Goal: Task Accomplishment & Management: Manage account settings

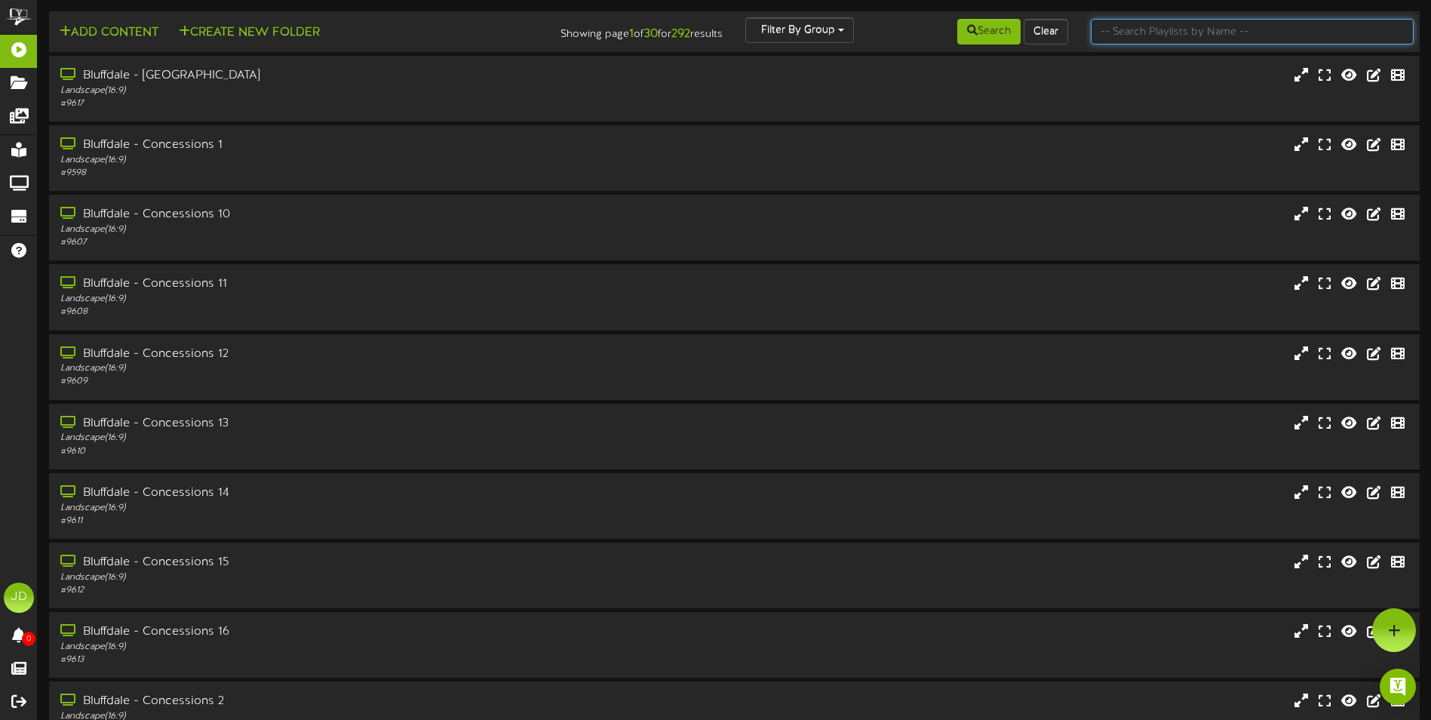
click at [1149, 32] on input "text" at bounding box center [1252, 32] width 323 height 26
type input "surprise"
click at [999, 40] on button "Search" at bounding box center [988, 32] width 63 height 26
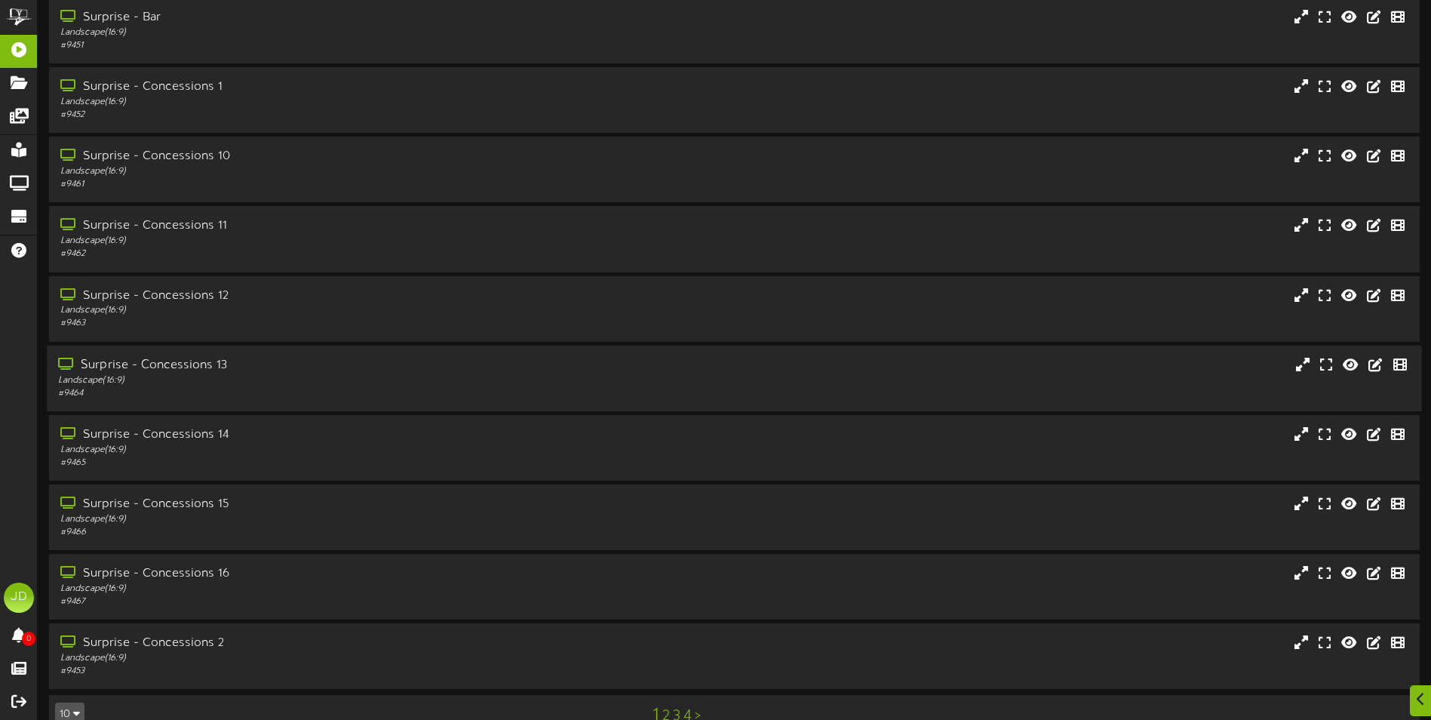
scroll to position [90, 0]
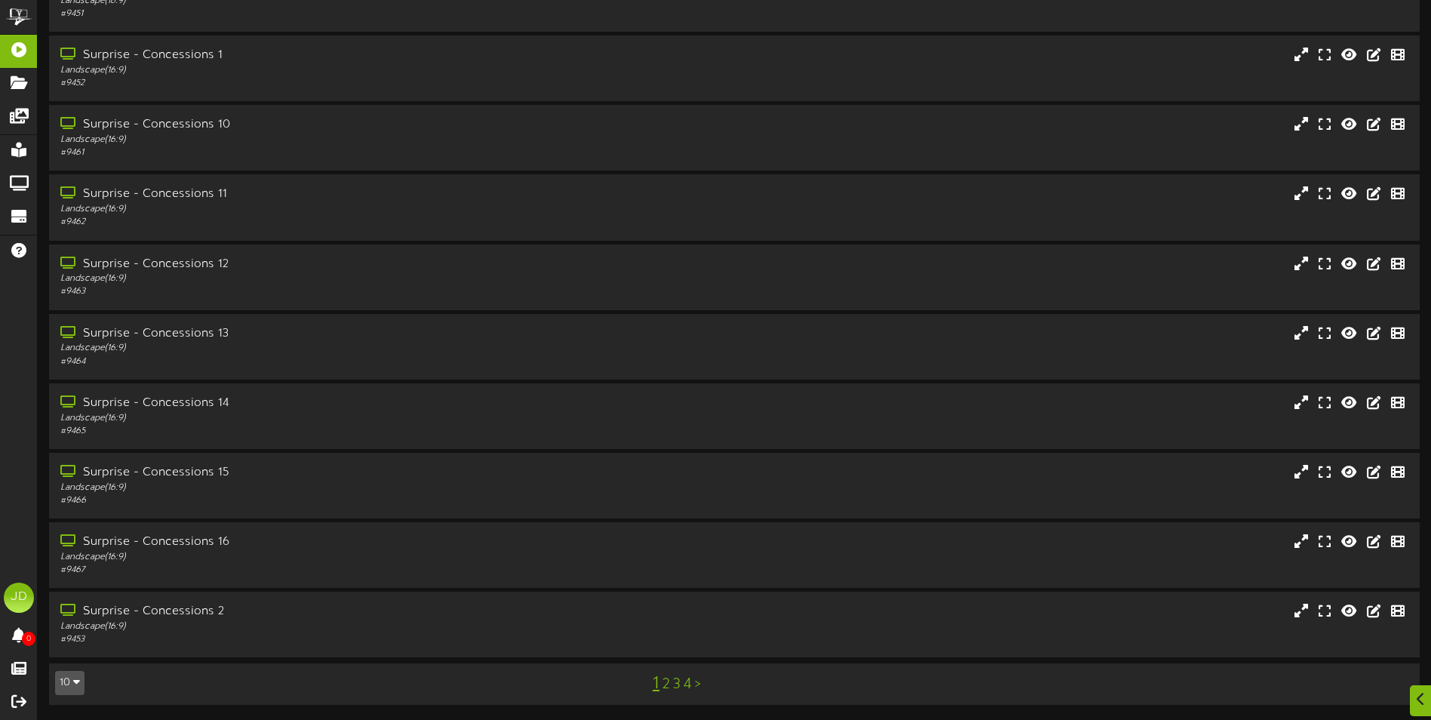
click at [676, 683] on link "3" at bounding box center [677, 684] width 8 height 17
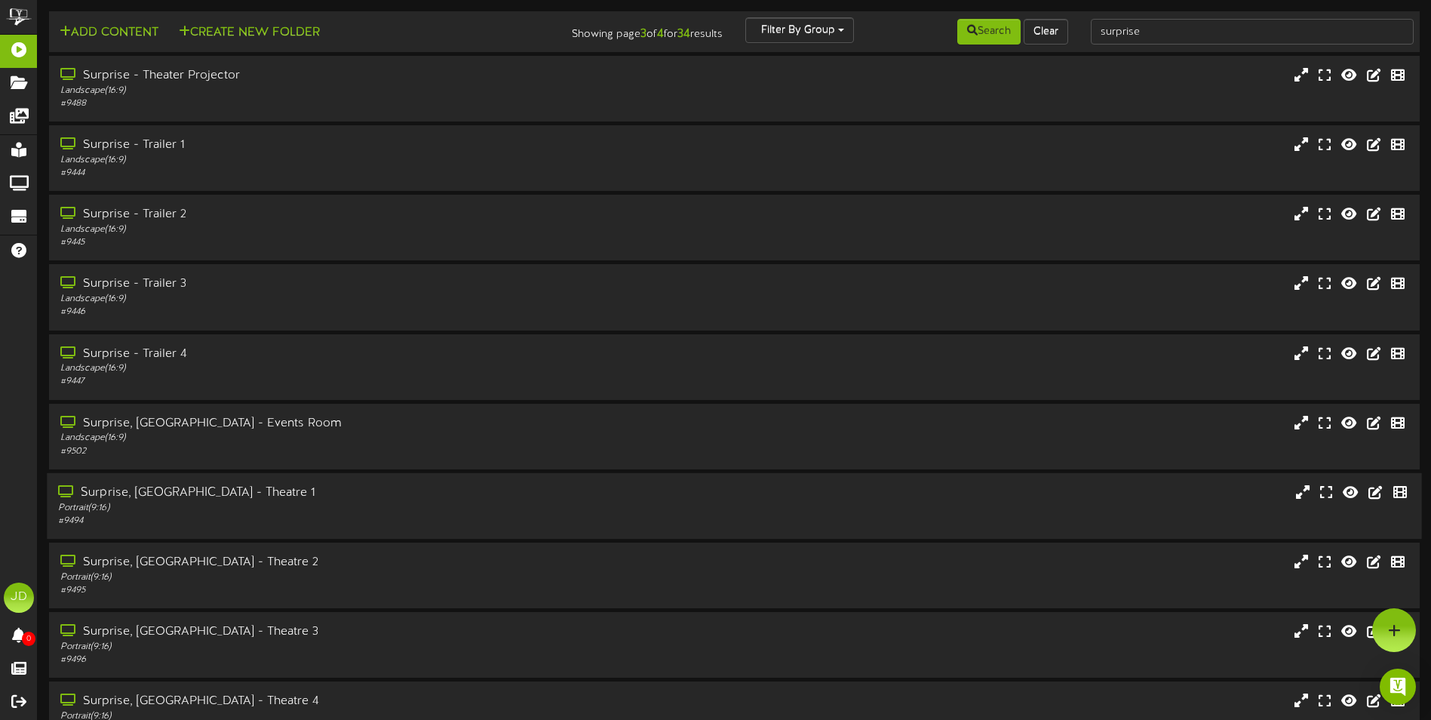
click at [330, 532] on div "Surprise, [GEOGRAPHIC_DATA] - Theatre 1 Portrait ( 9:16 ) # 9494" at bounding box center [734, 506] width 1374 height 66
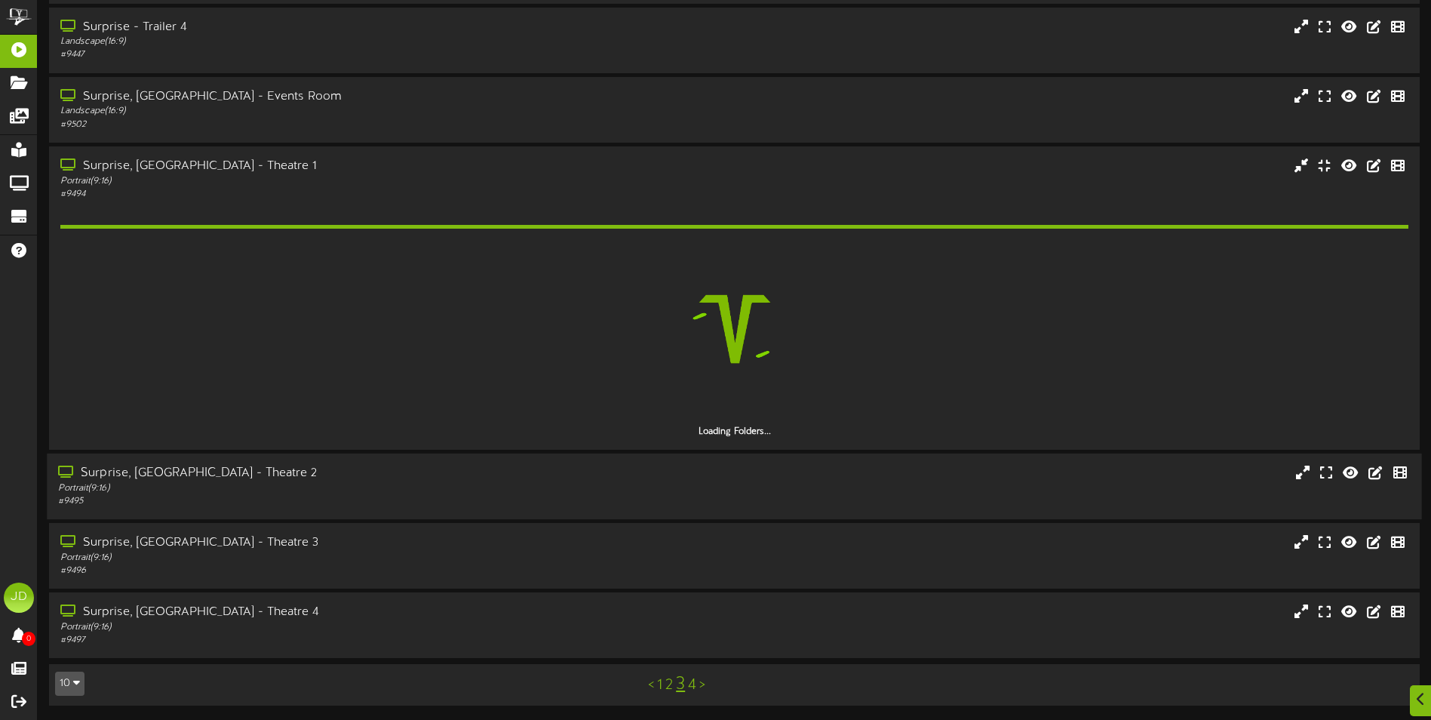
scroll to position [327, 0]
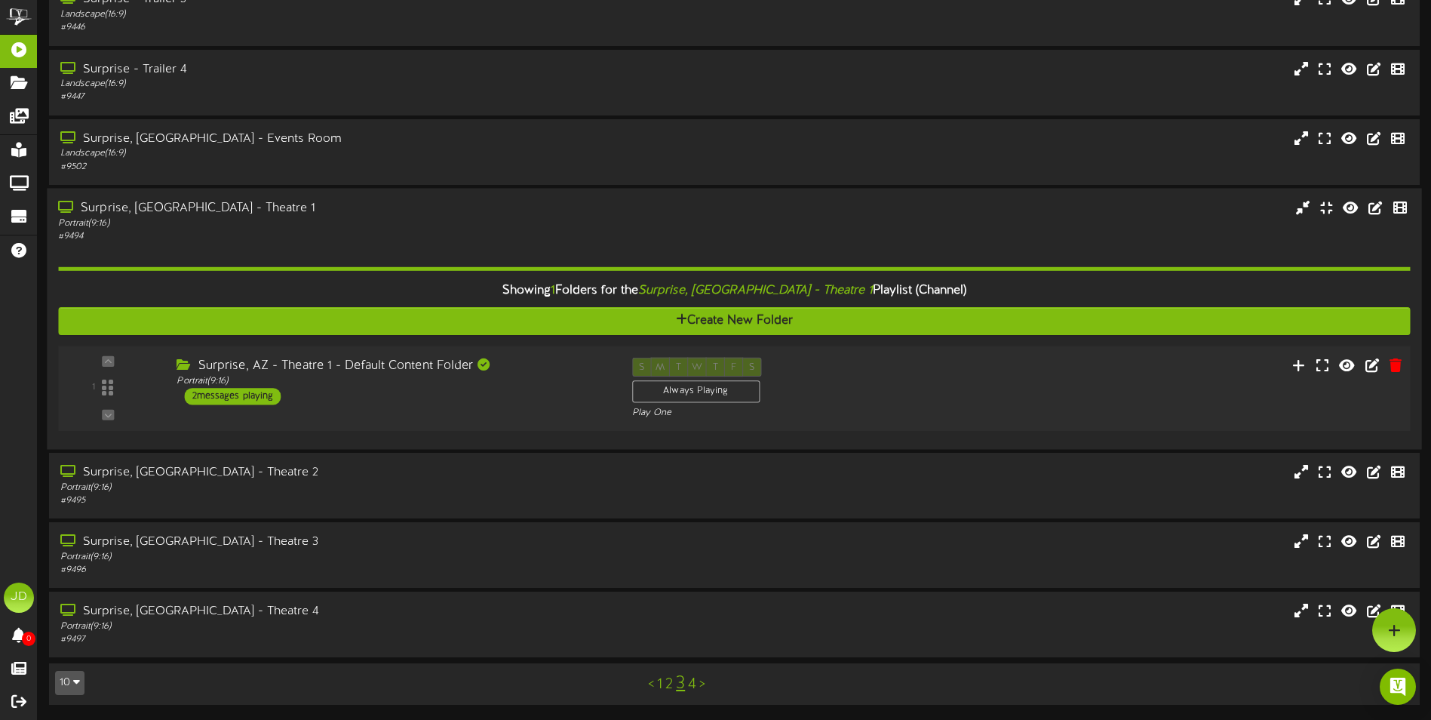
click at [468, 399] on div "Surprise, AZ - Theatre 1 - Default Content Folder Portrait ( 9:16 ) 2 messages …" at bounding box center [392, 381] width 455 height 48
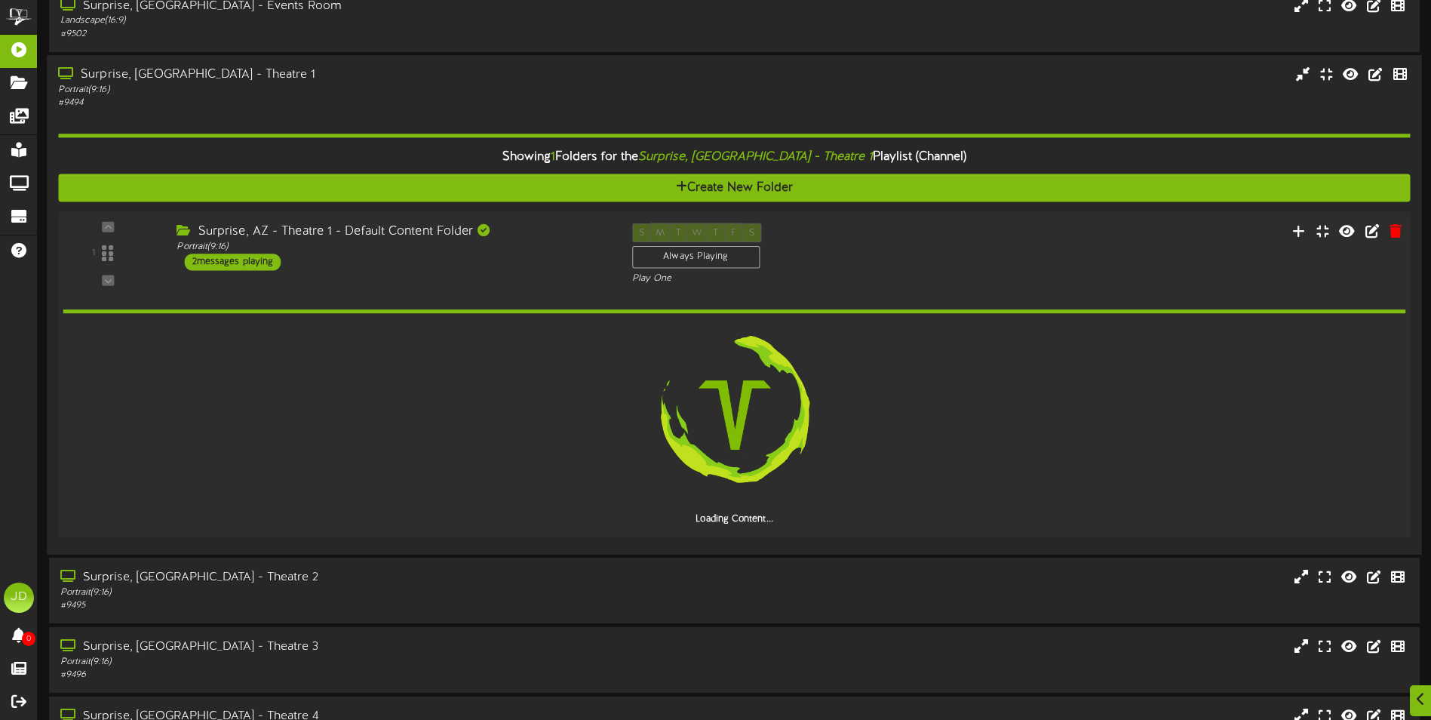
scroll to position [522, 0]
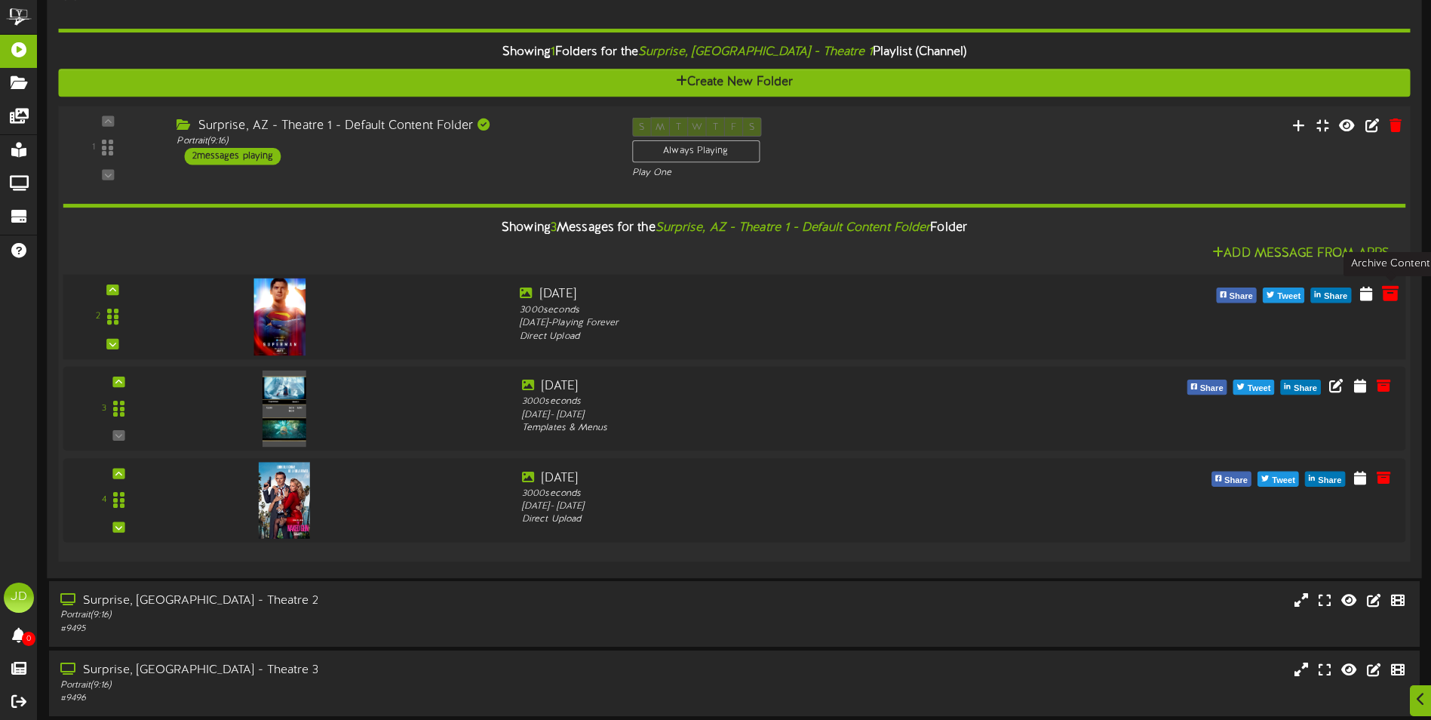
click at [1386, 296] on icon at bounding box center [1390, 292] width 17 height 17
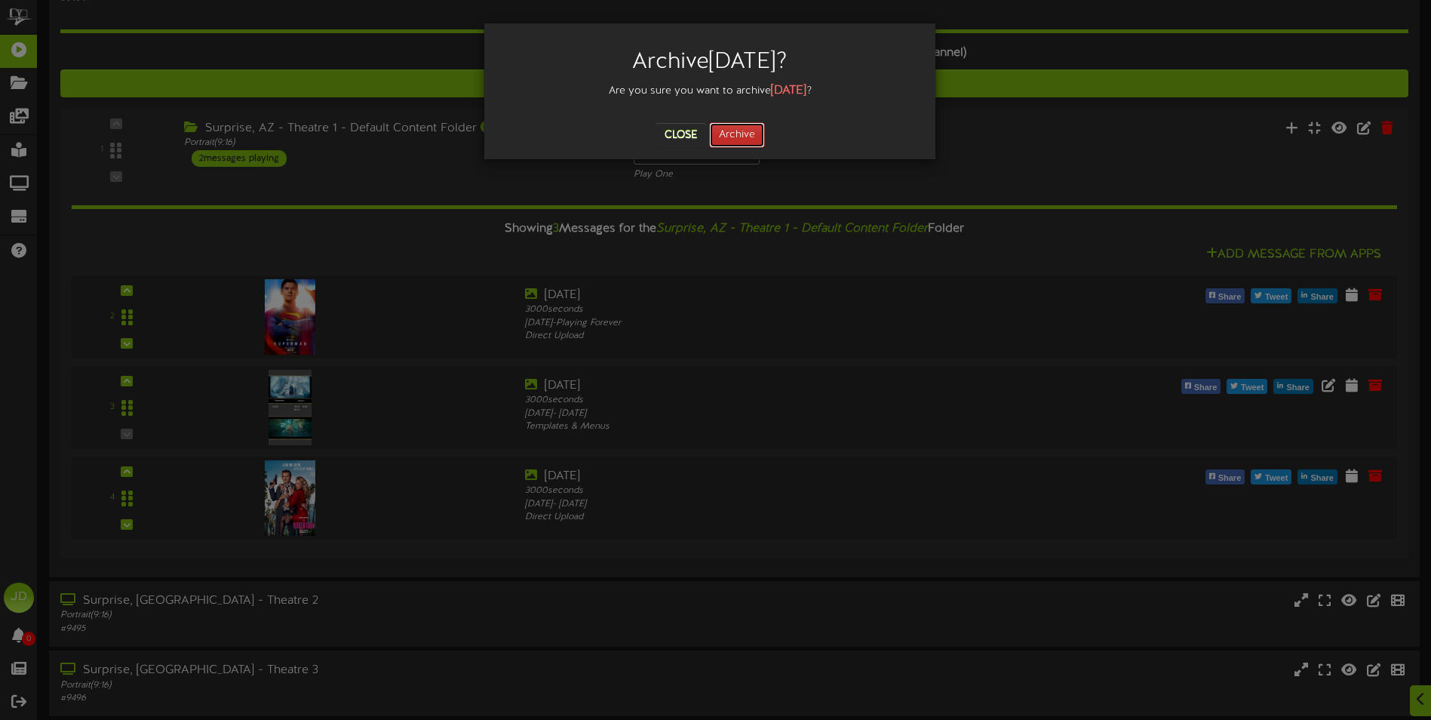
click at [747, 130] on button "Archive" at bounding box center [737, 135] width 56 height 26
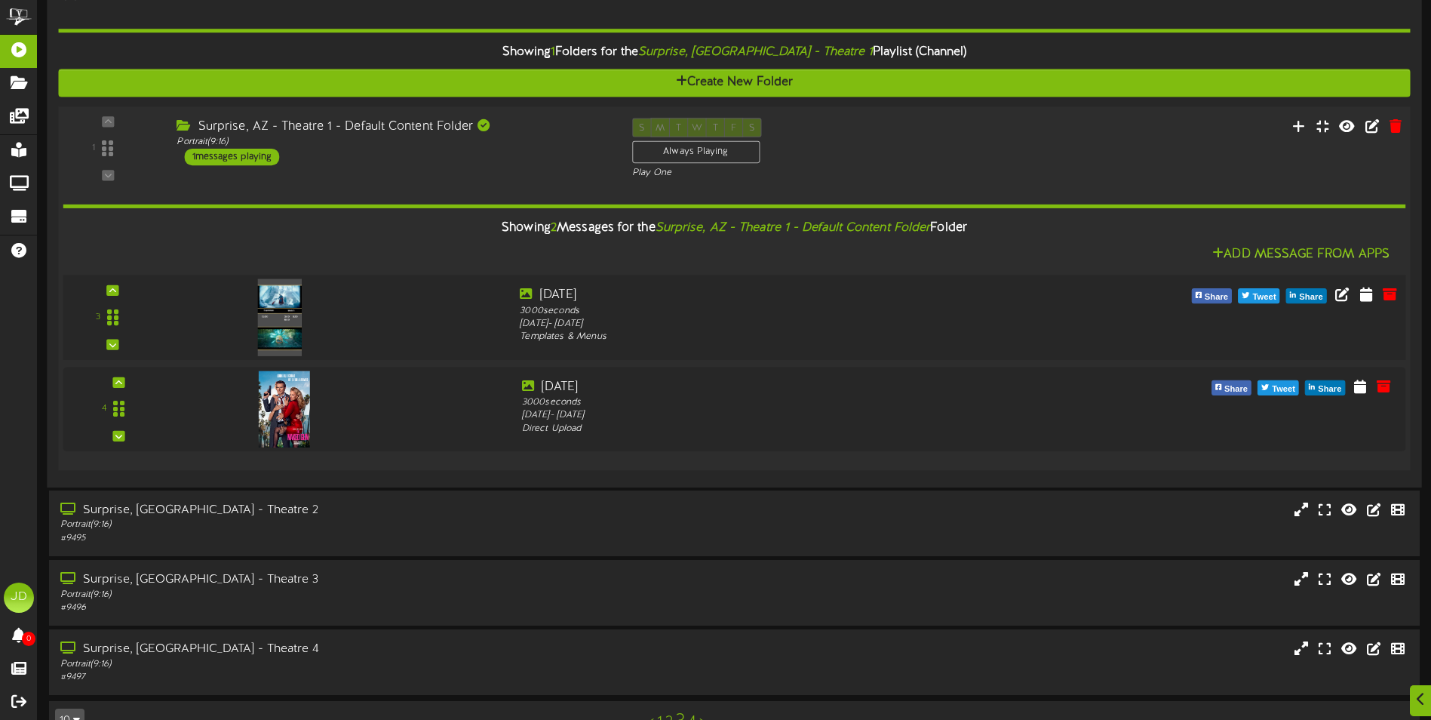
click at [474, 320] on div at bounding box center [338, 313] width 339 height 54
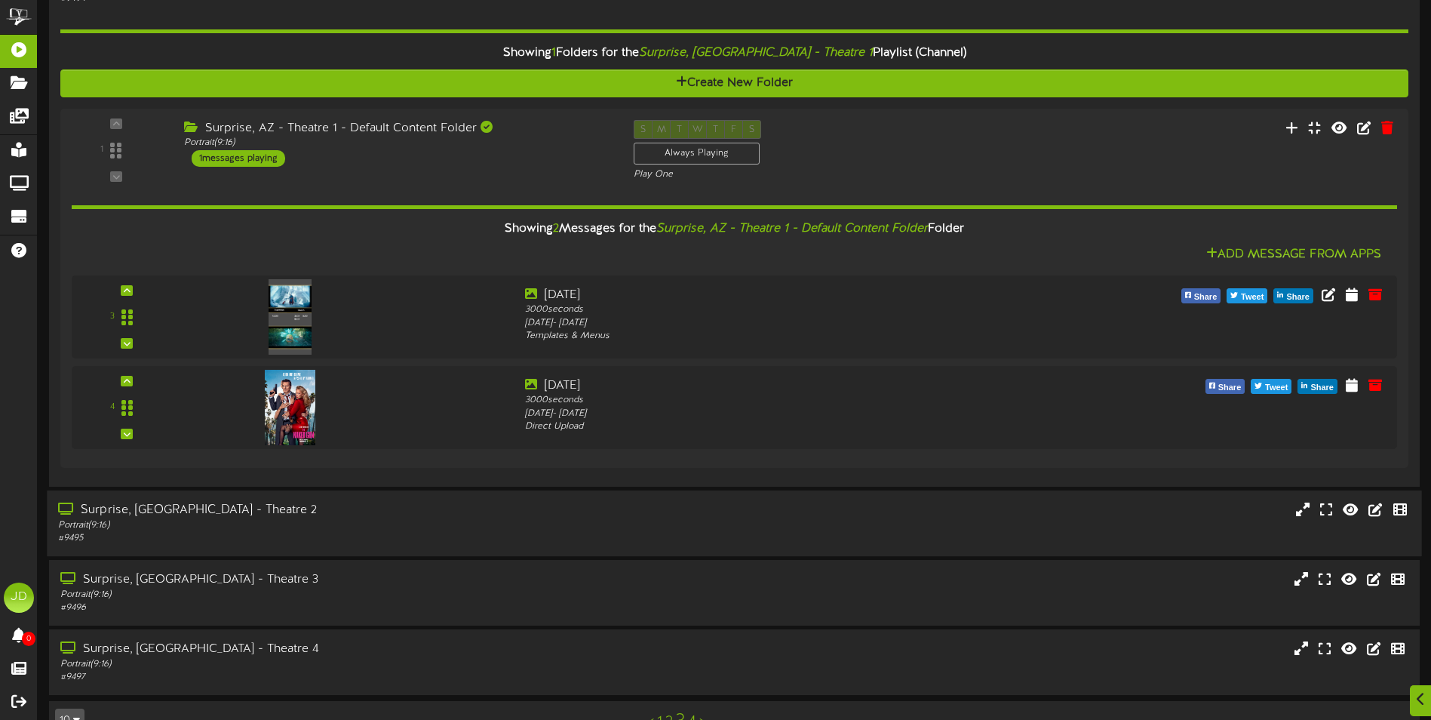
drag, startPoint x: 419, startPoint y: 526, endPoint x: 434, endPoint y: 513, distance: 19.8
click at [419, 523] on div "Portrait ( 9:16 )" at bounding box center [333, 524] width 550 height 13
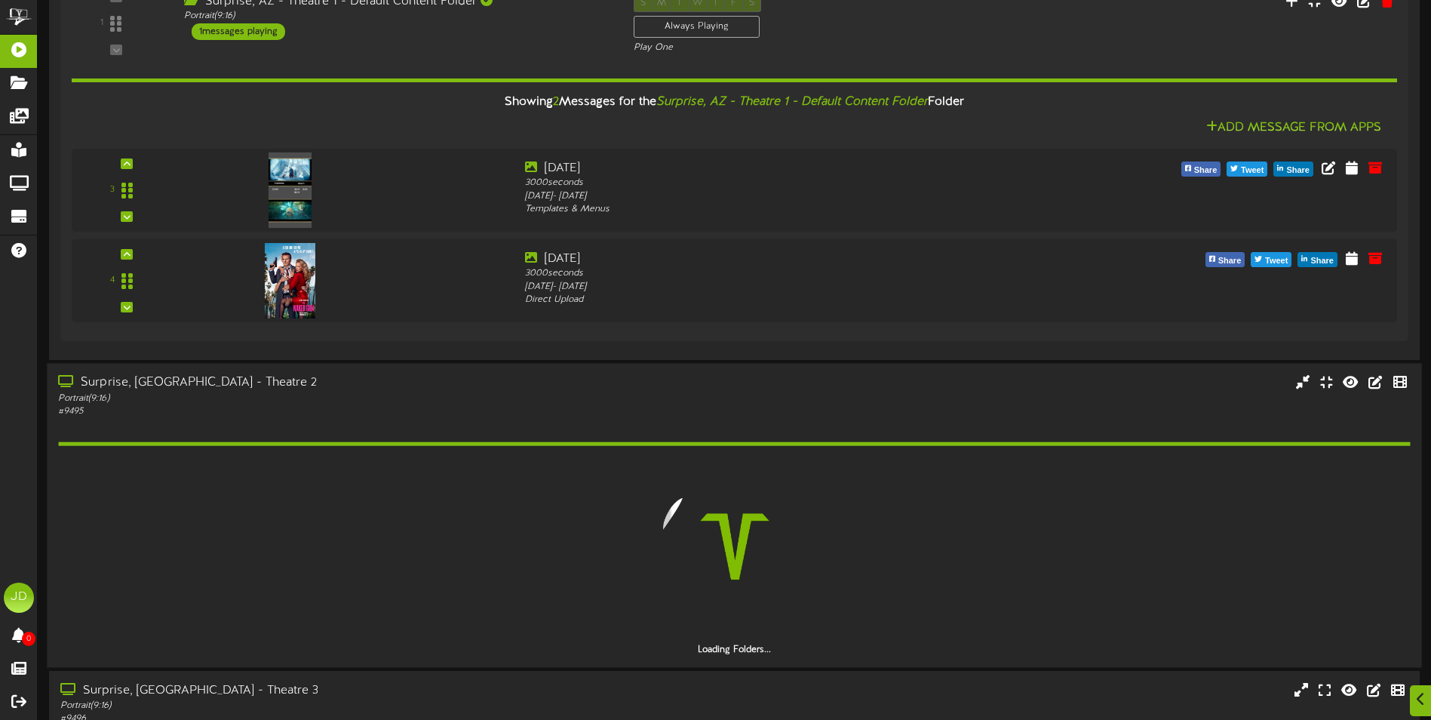
scroll to position [796, 0]
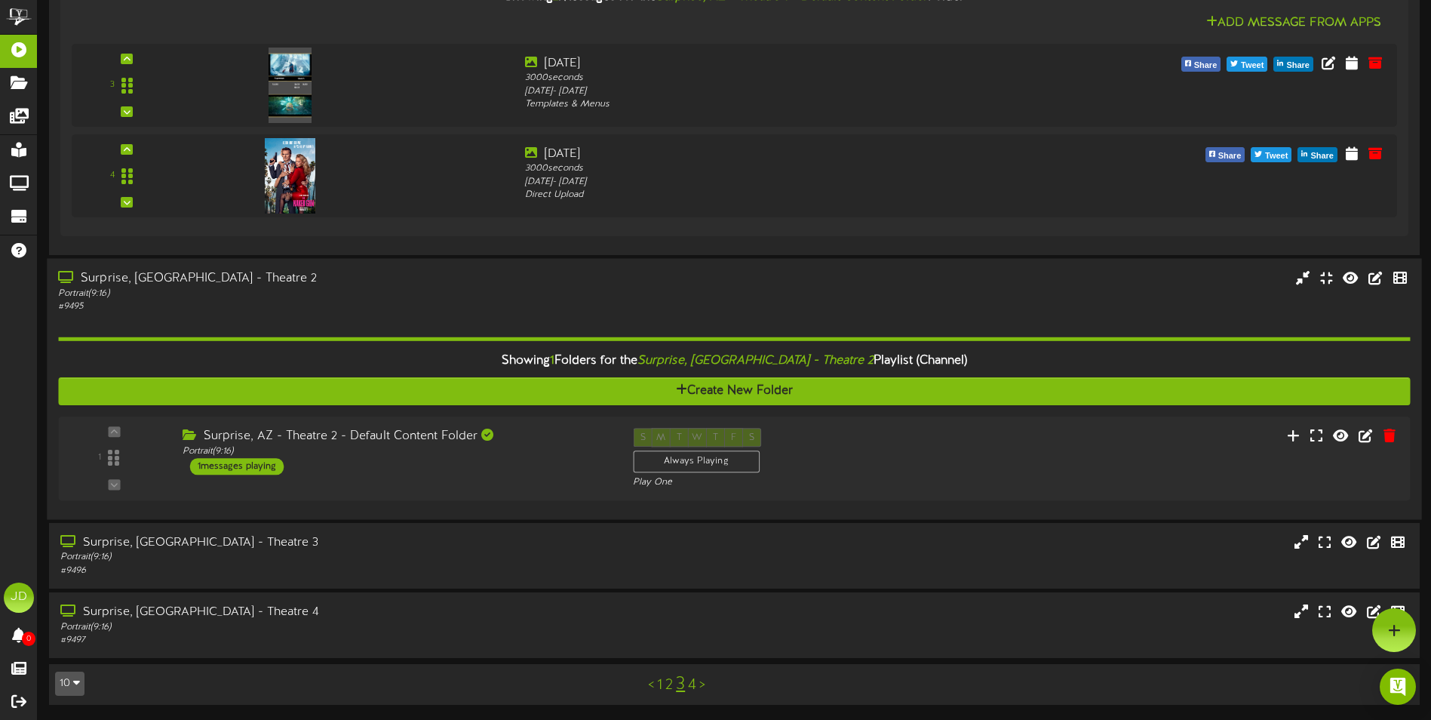
click at [523, 432] on div "Surprise, AZ - Theatre 2 - Default Content Folder" at bounding box center [397, 435] width 428 height 17
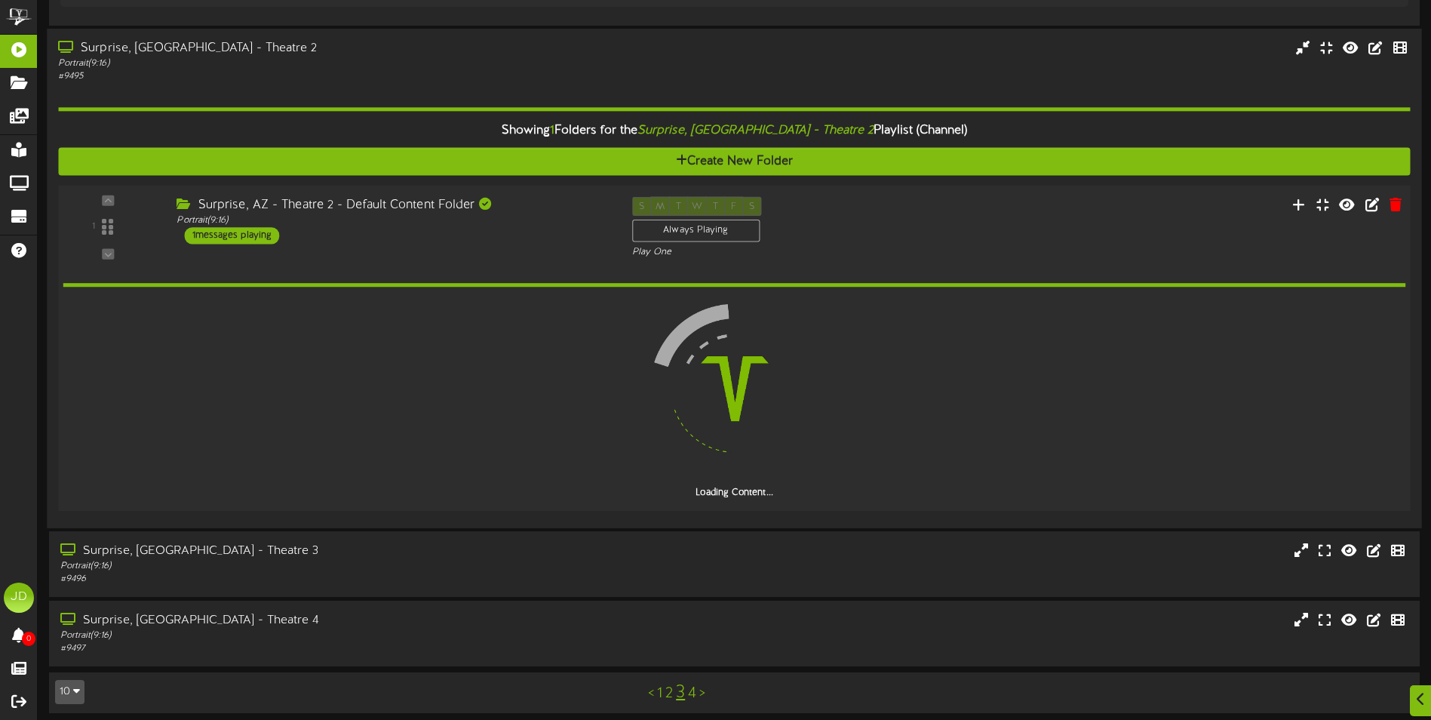
scroll to position [991, 0]
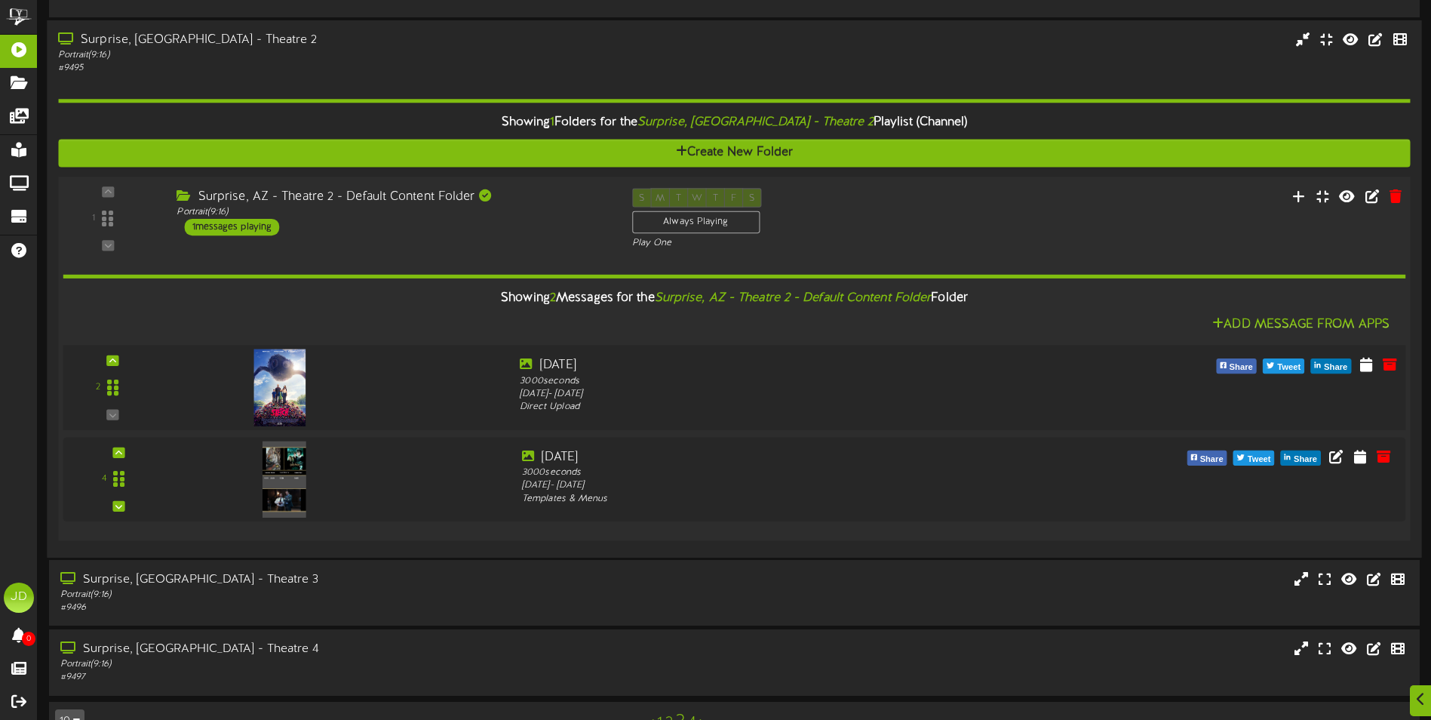
click at [469, 382] on div at bounding box center [338, 383] width 339 height 54
click at [468, 469] on div at bounding box center [338, 475] width 339 height 54
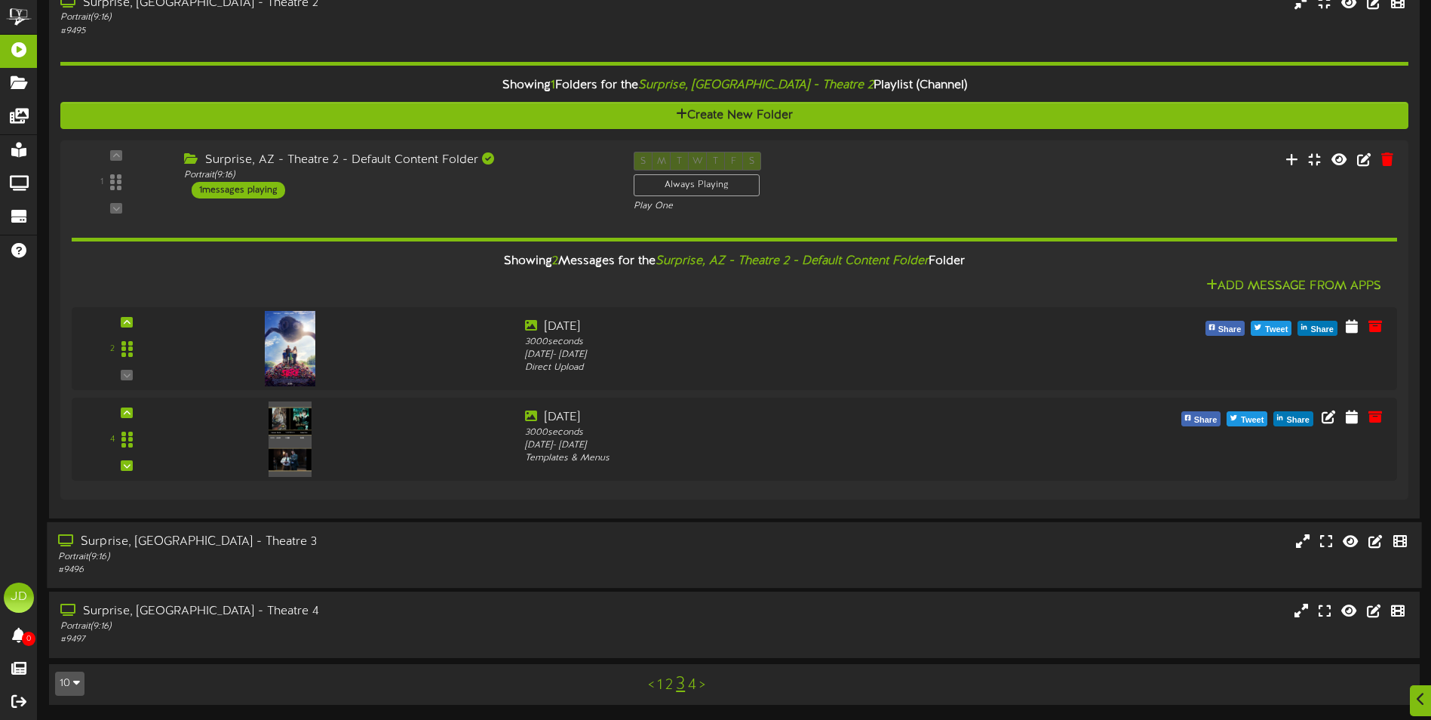
click at [598, 557] on div "Portrait ( 9:16 )" at bounding box center [333, 557] width 550 height 13
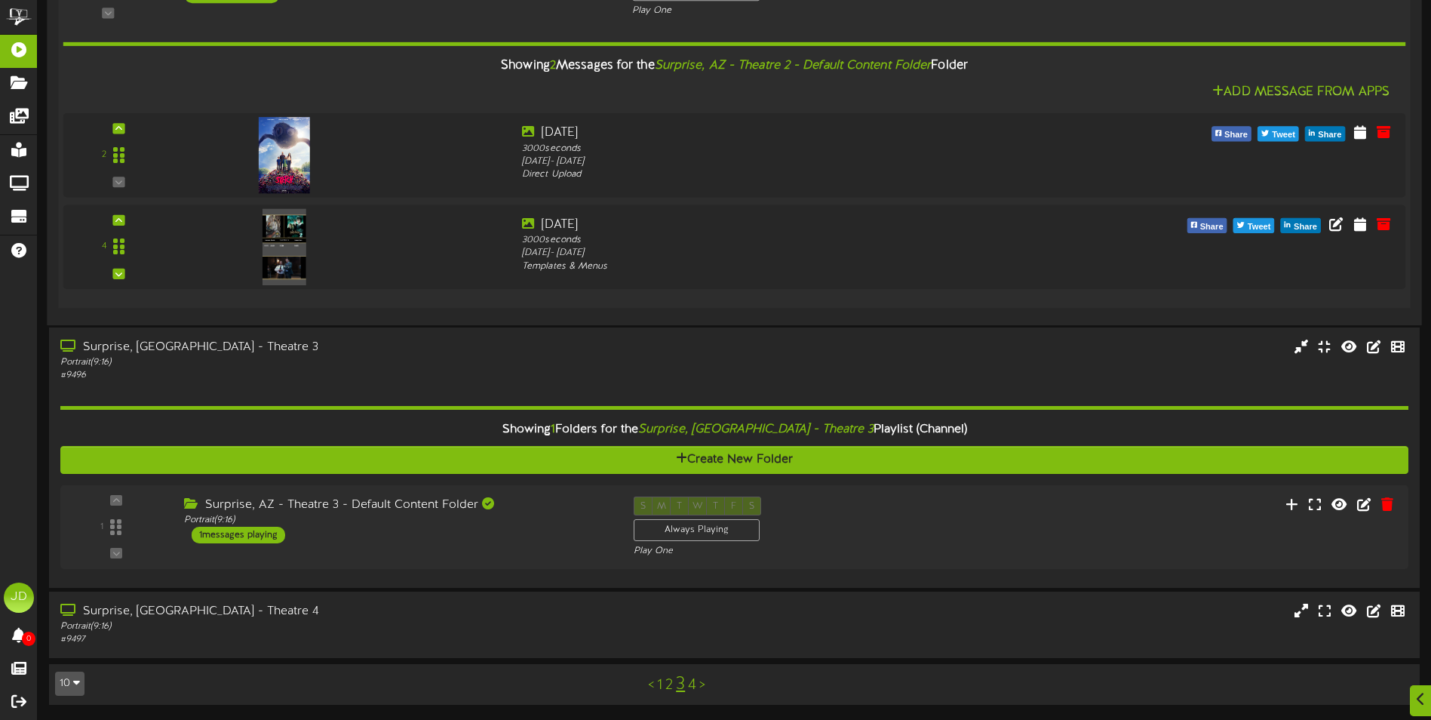
scroll to position [1223, 0]
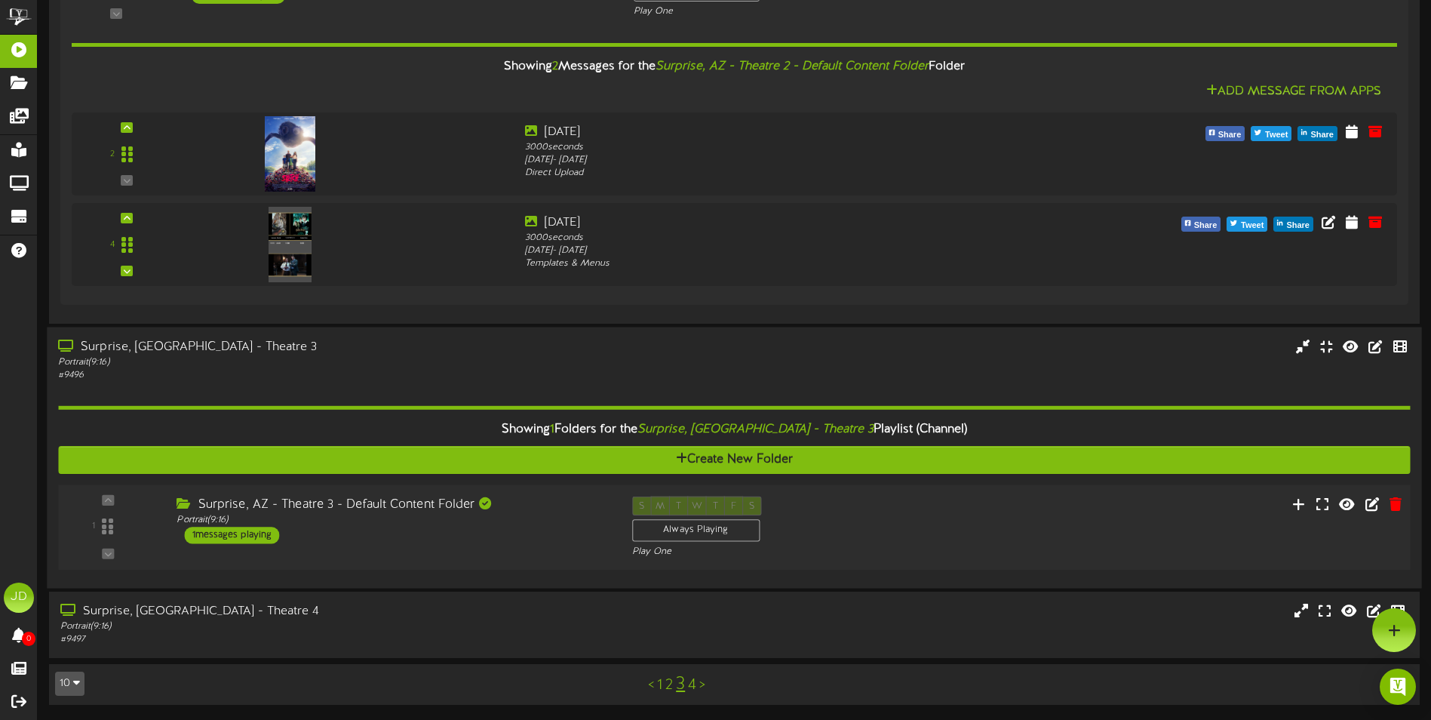
click at [580, 514] on div "Portrait ( 9:16 )" at bounding box center [392, 520] width 432 height 13
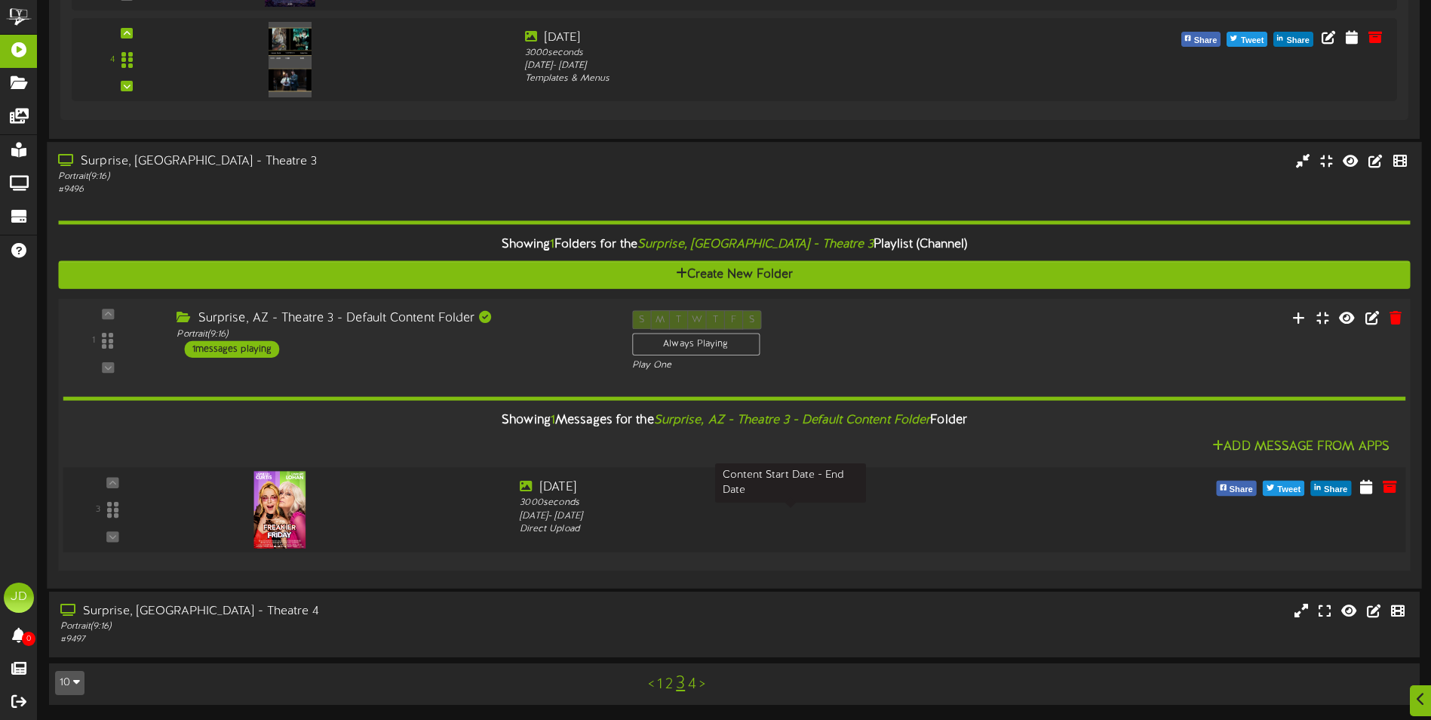
scroll to position [1408, 0]
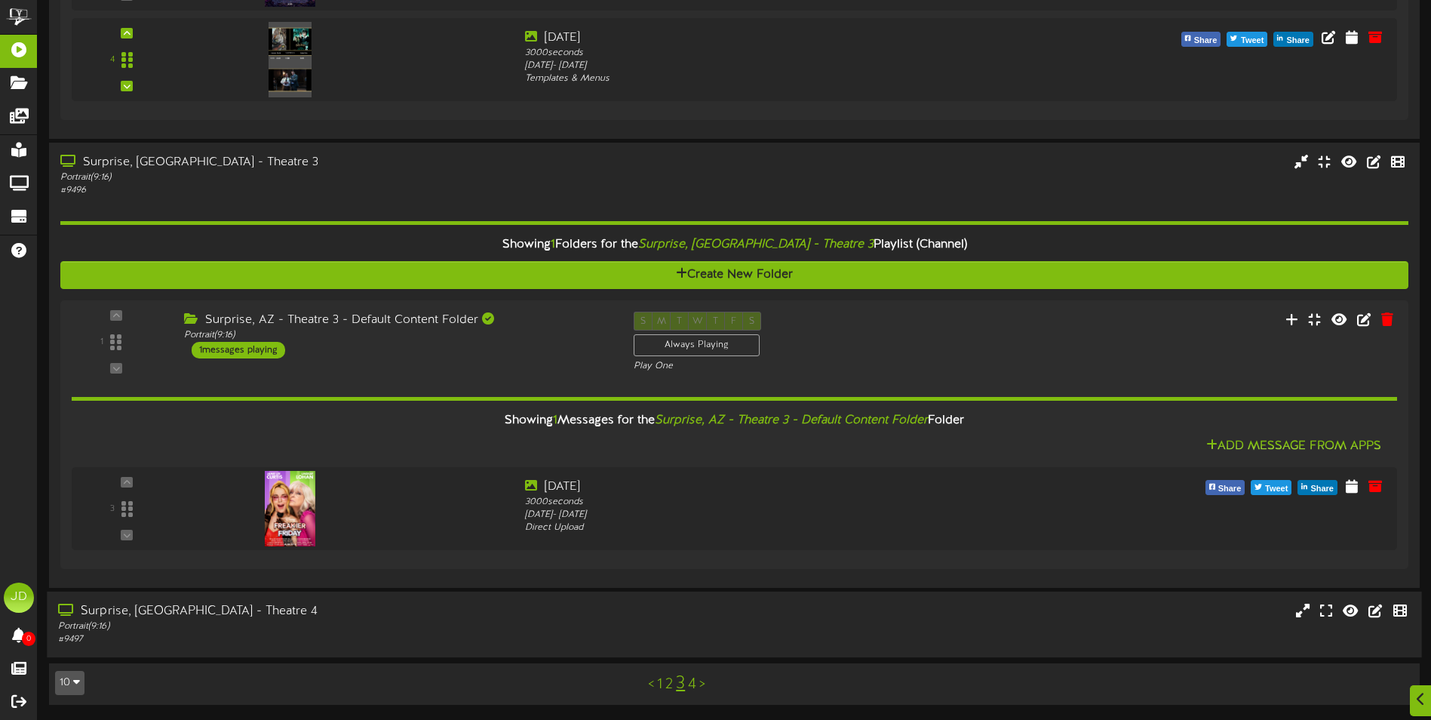
click at [443, 595] on div "Surprise, [GEOGRAPHIC_DATA] - Theatre 4 Portrait ( 9:16 ) # 9497" at bounding box center [734, 624] width 1374 height 66
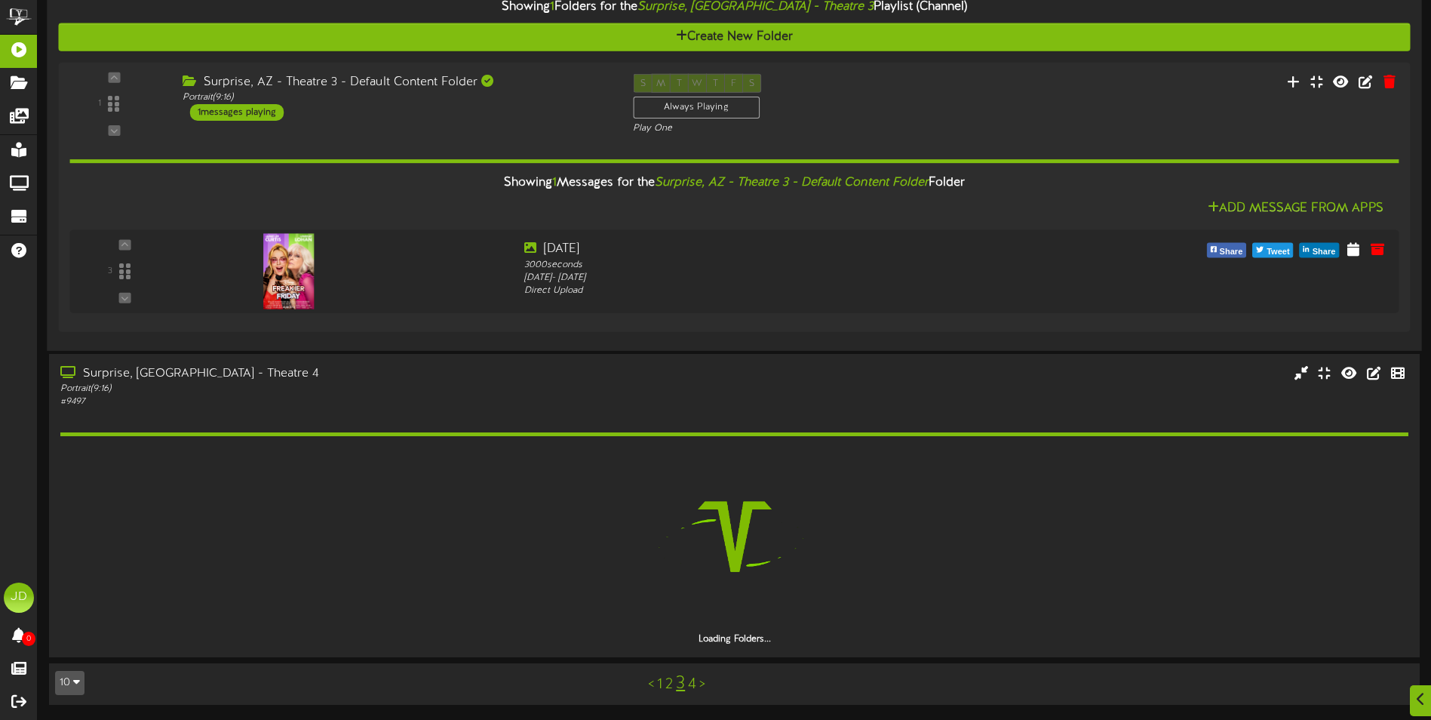
scroll to position [1602, 0]
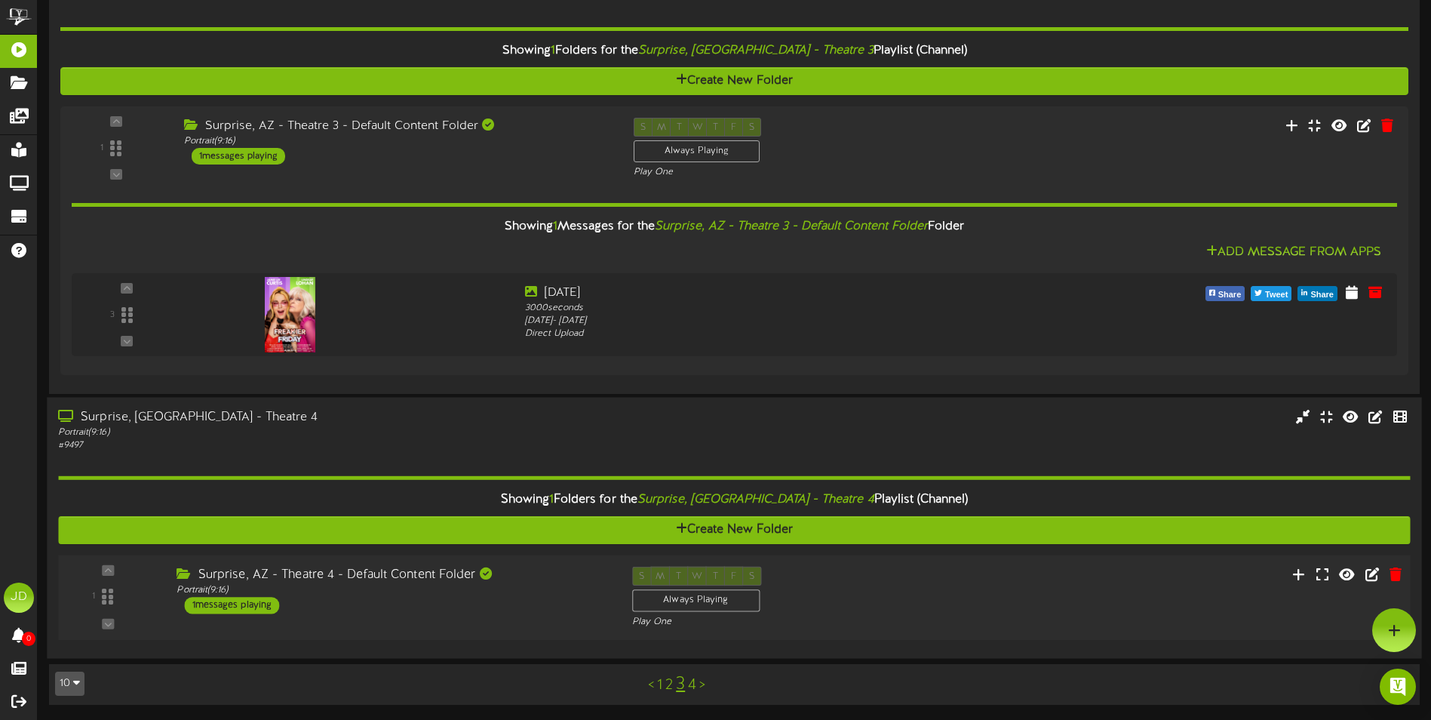
click at [566, 565] on div "1 Portrait ( )" at bounding box center [733, 596] width 1365 height 85
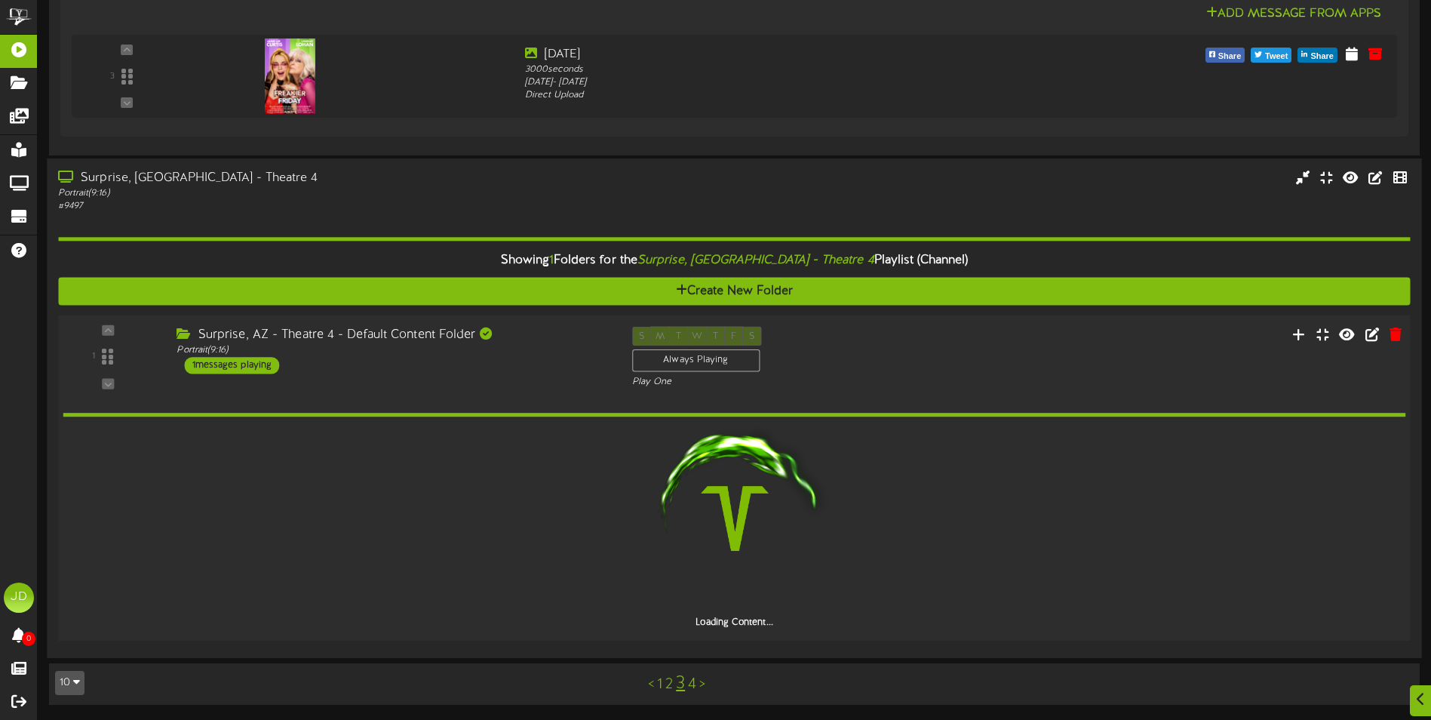
scroll to position [1787, 0]
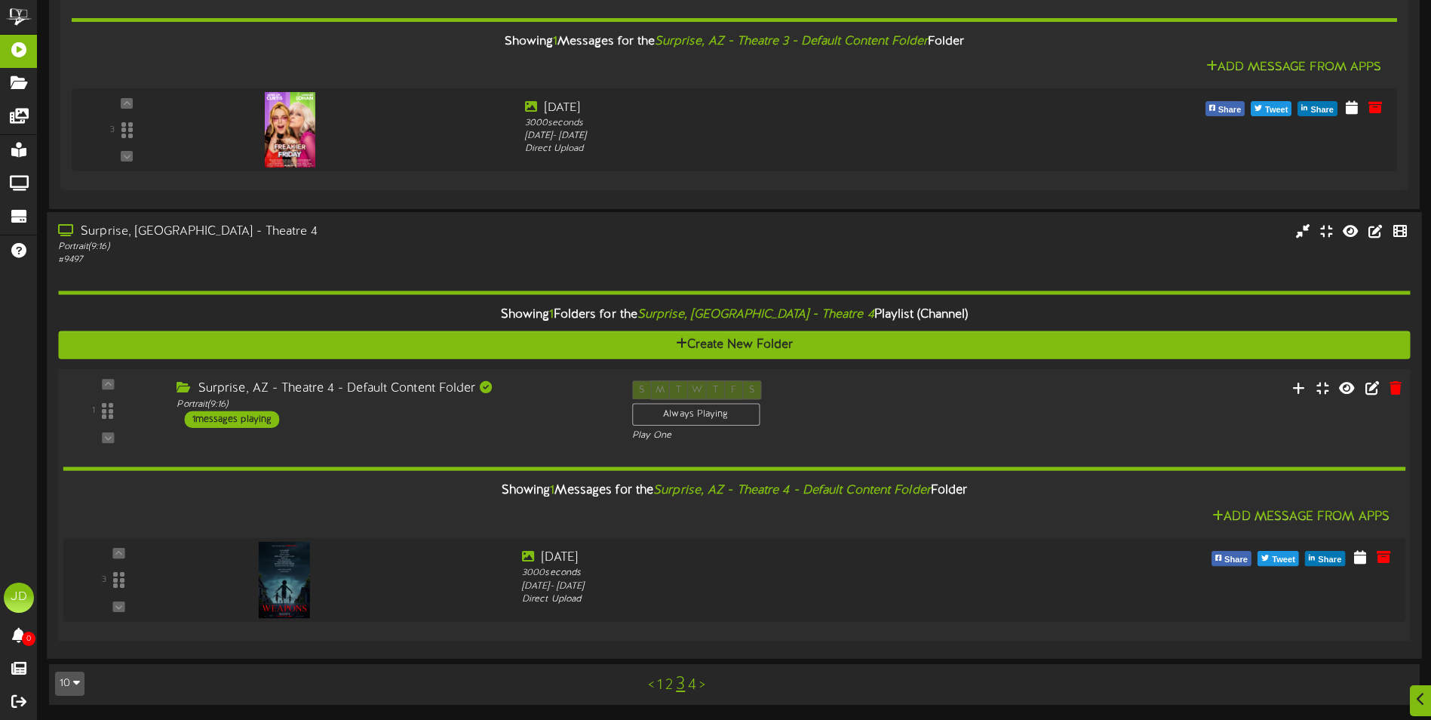
click at [693, 692] on link "4" at bounding box center [692, 685] width 8 height 17
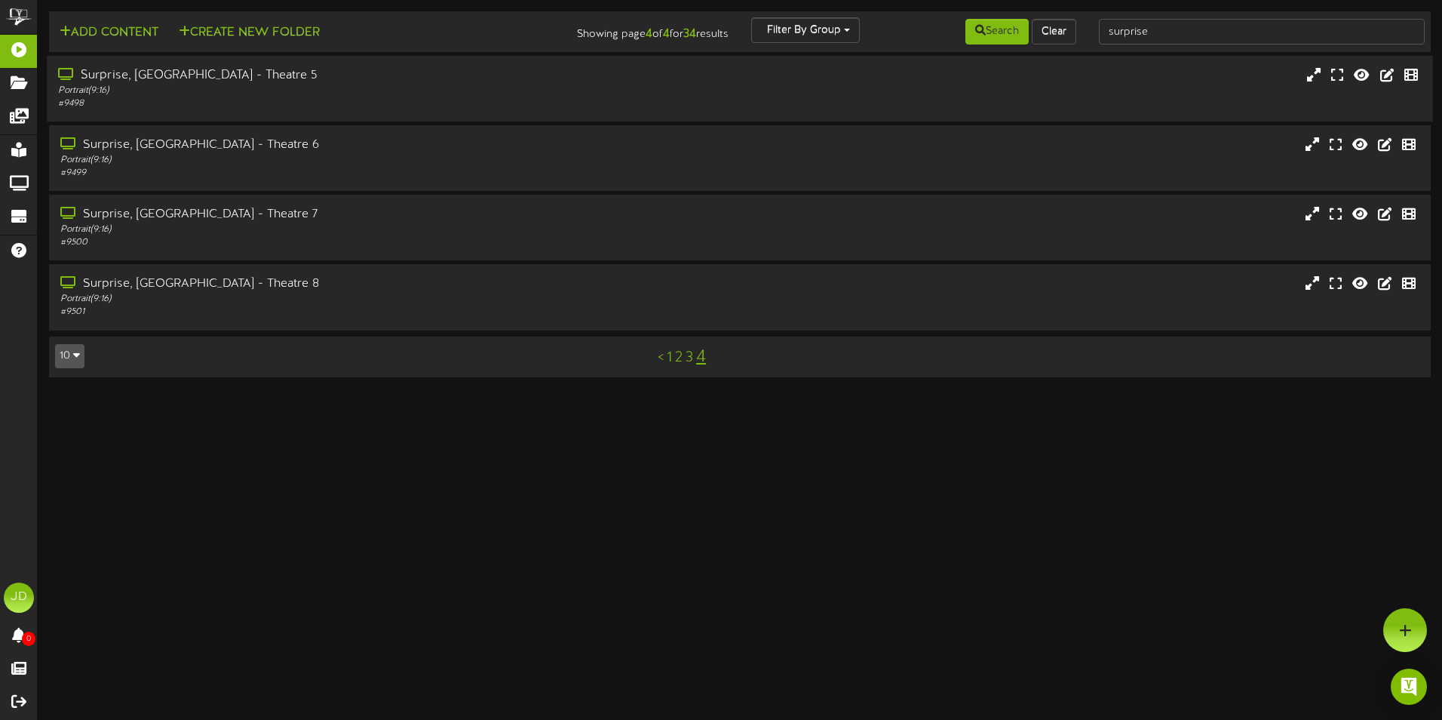
click at [241, 88] on div "Portrait ( 9:16 )" at bounding box center [335, 90] width 555 height 13
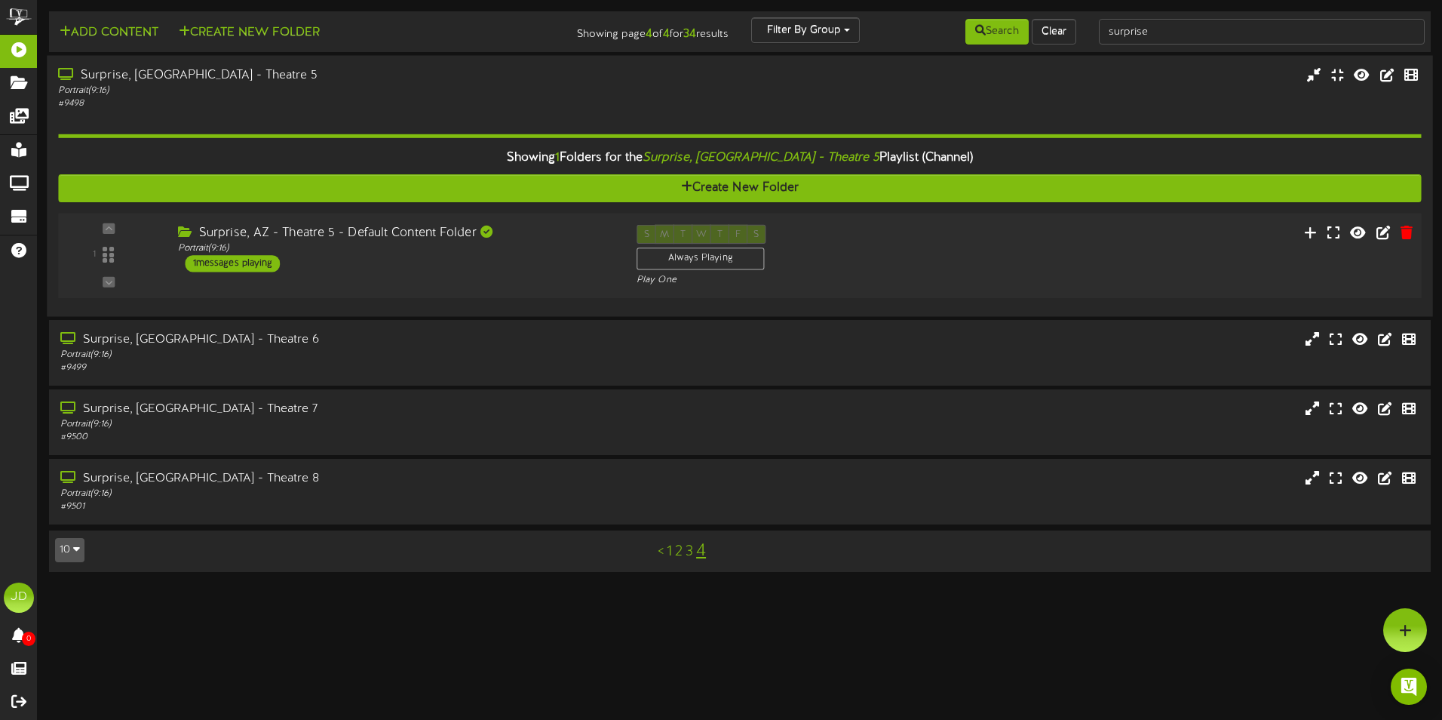
click at [529, 294] on div "1 Portrait ( )" at bounding box center [739, 255] width 1376 height 85
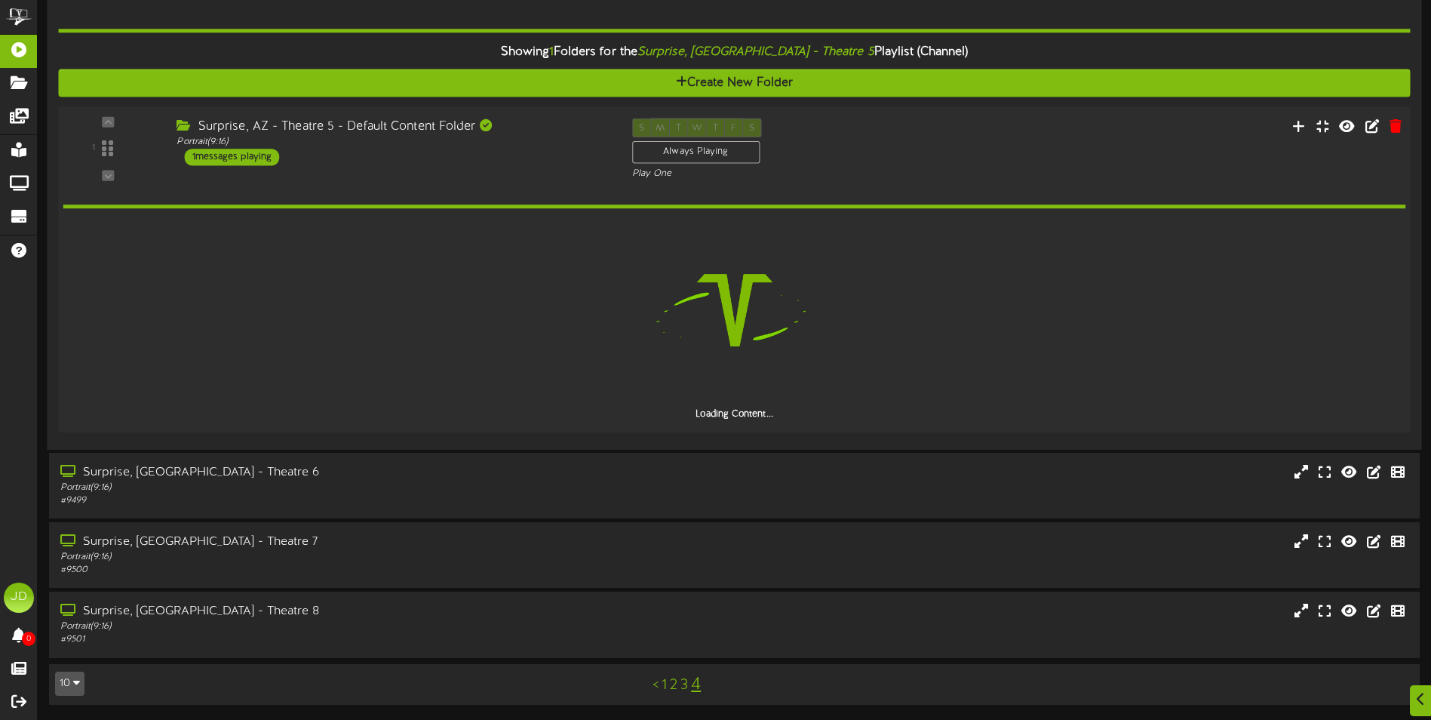
scroll to position [51, 0]
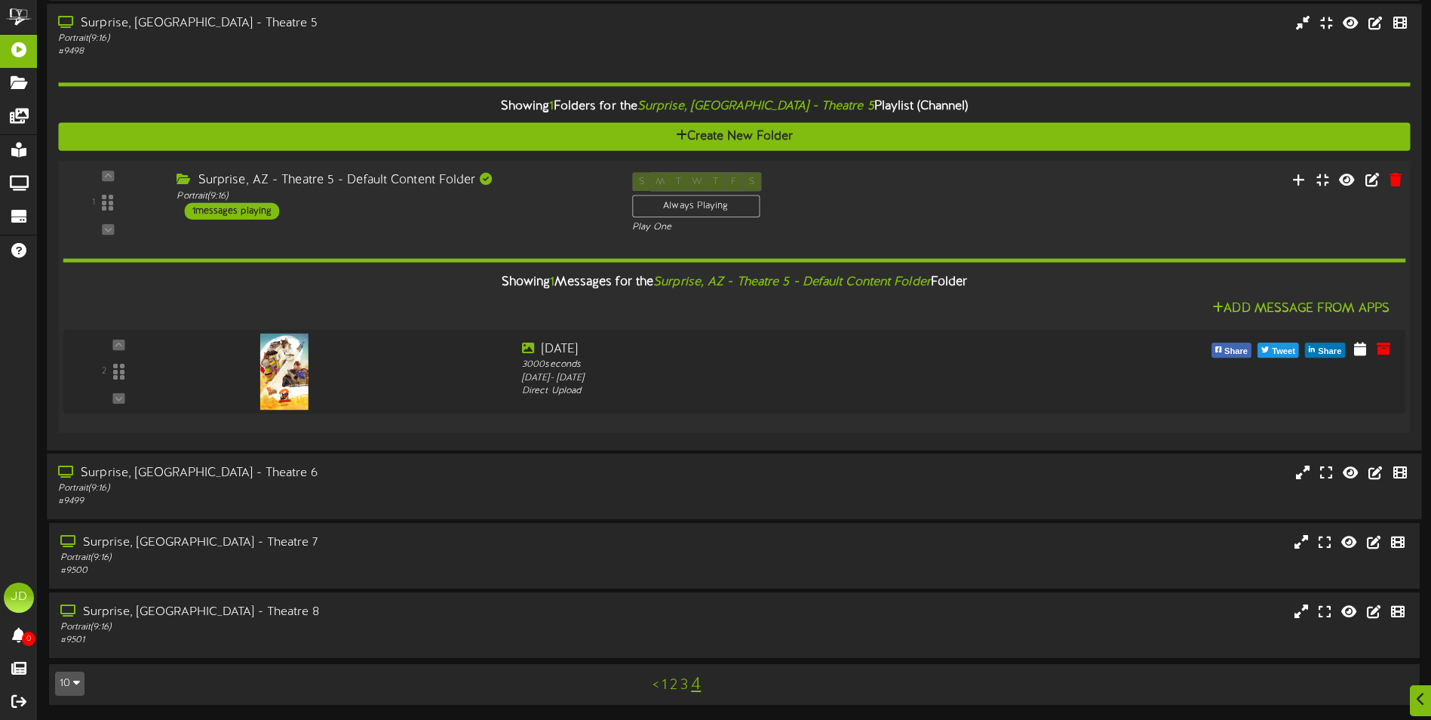
click at [422, 496] on div "# 9499" at bounding box center [333, 501] width 550 height 13
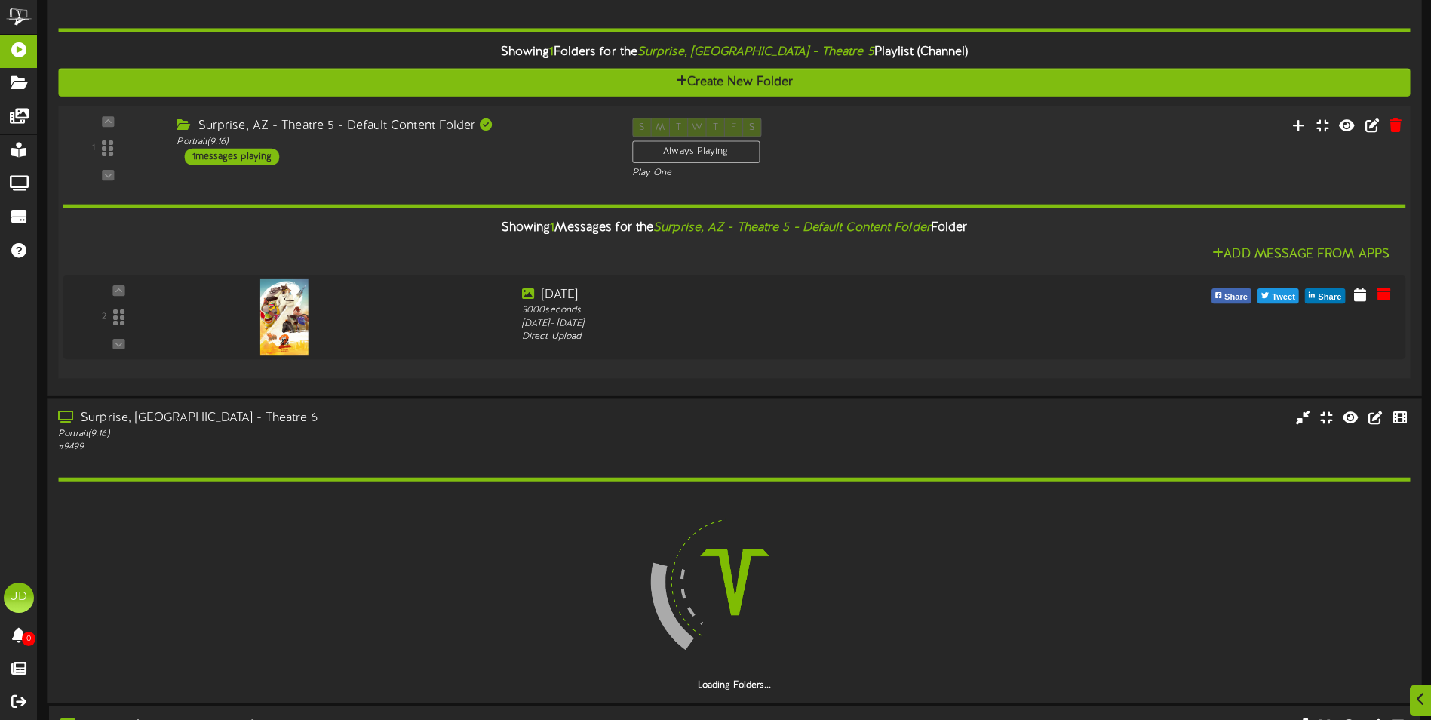
scroll to position [290, 0]
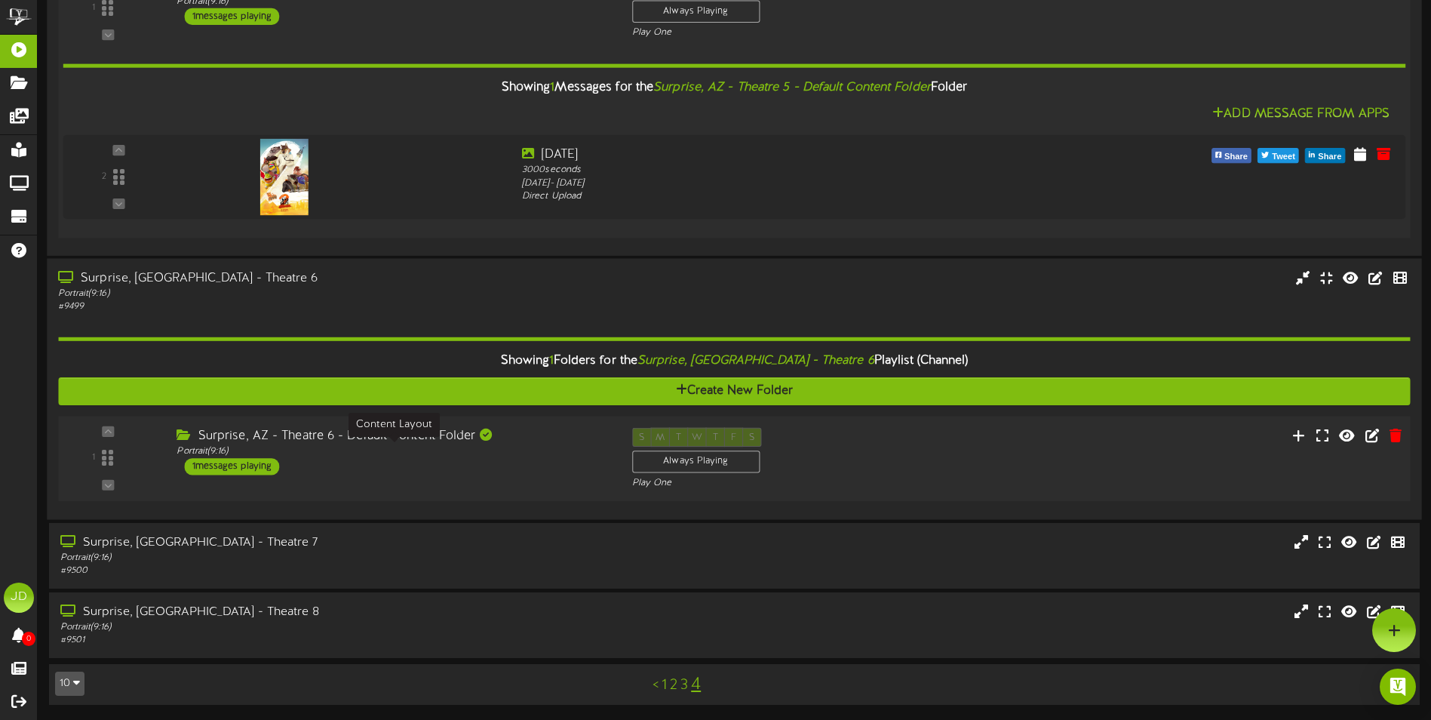
click at [532, 457] on div "Portrait ( 9:16 )" at bounding box center [392, 450] width 432 height 13
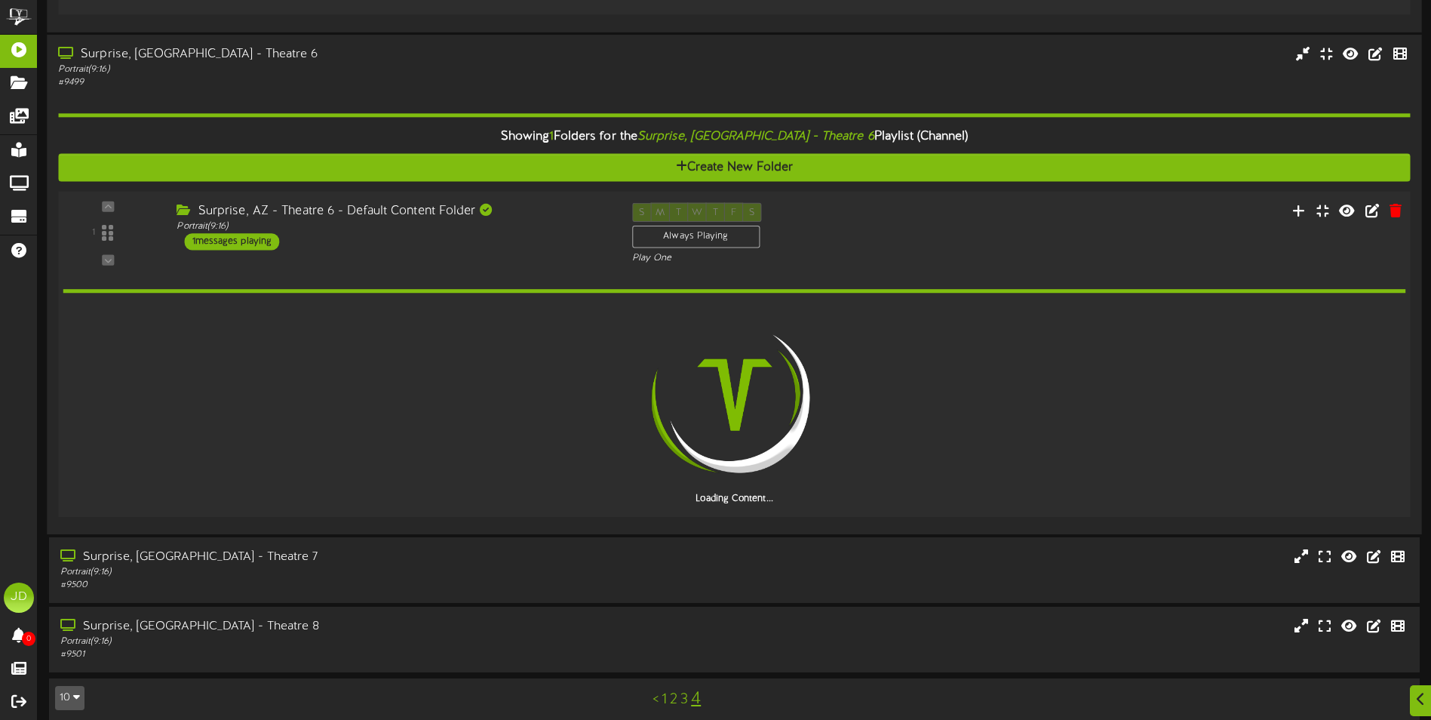
scroll to position [431, 0]
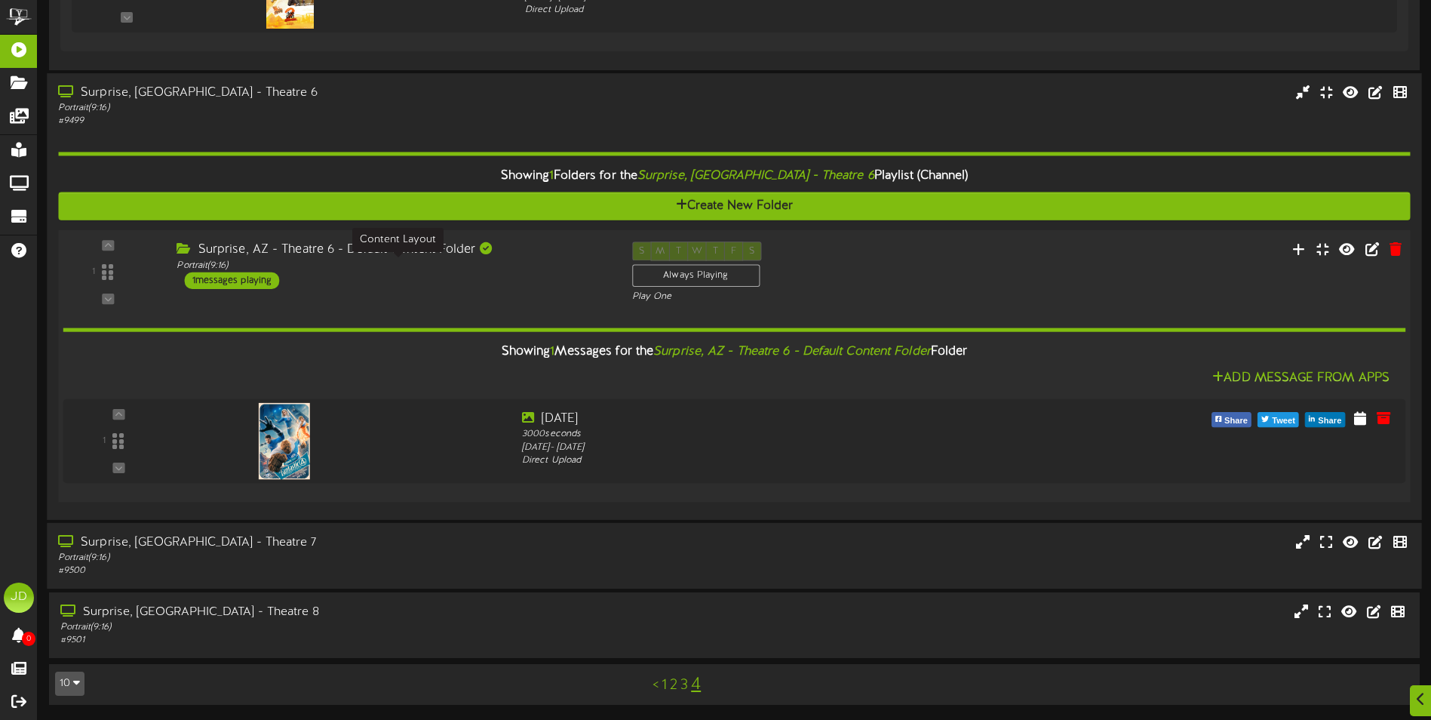
click at [453, 540] on div "Surprise, [GEOGRAPHIC_DATA] - Theatre 7" at bounding box center [333, 541] width 550 height 17
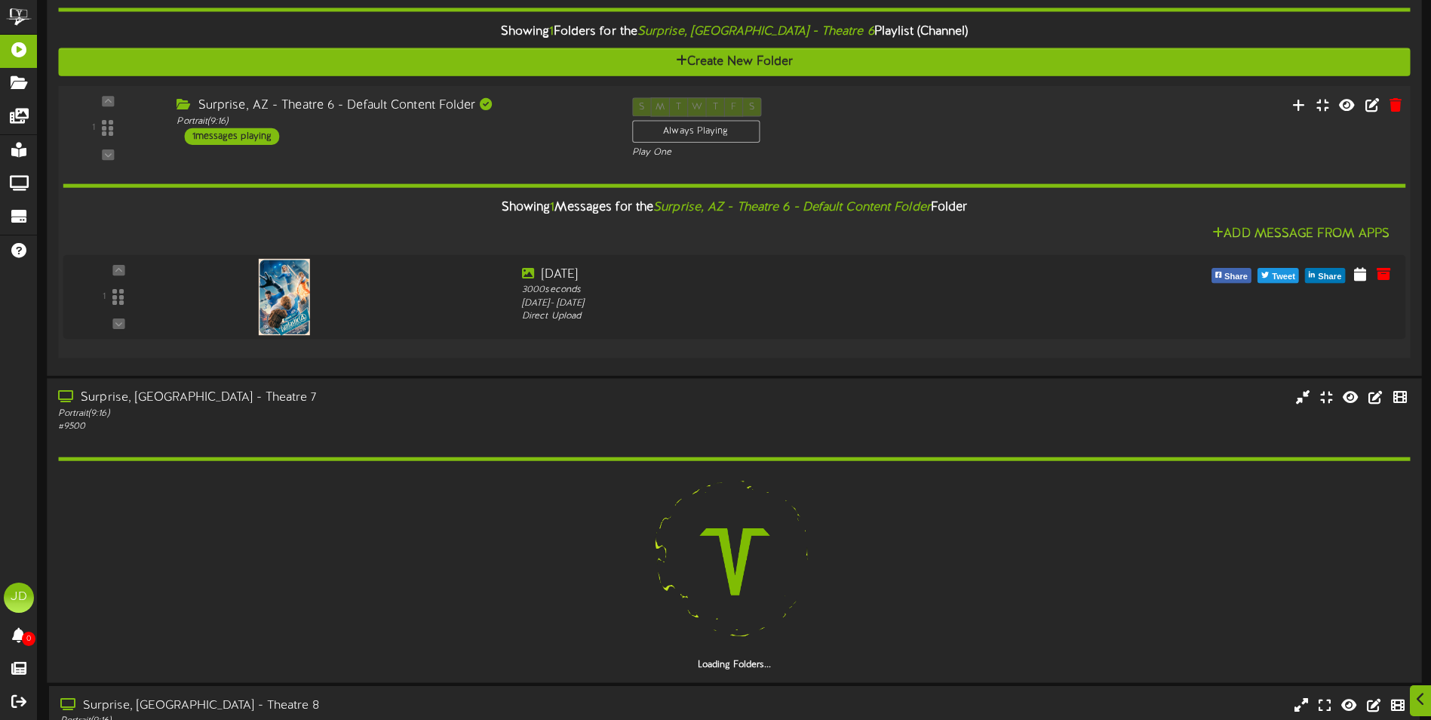
scroll to position [668, 0]
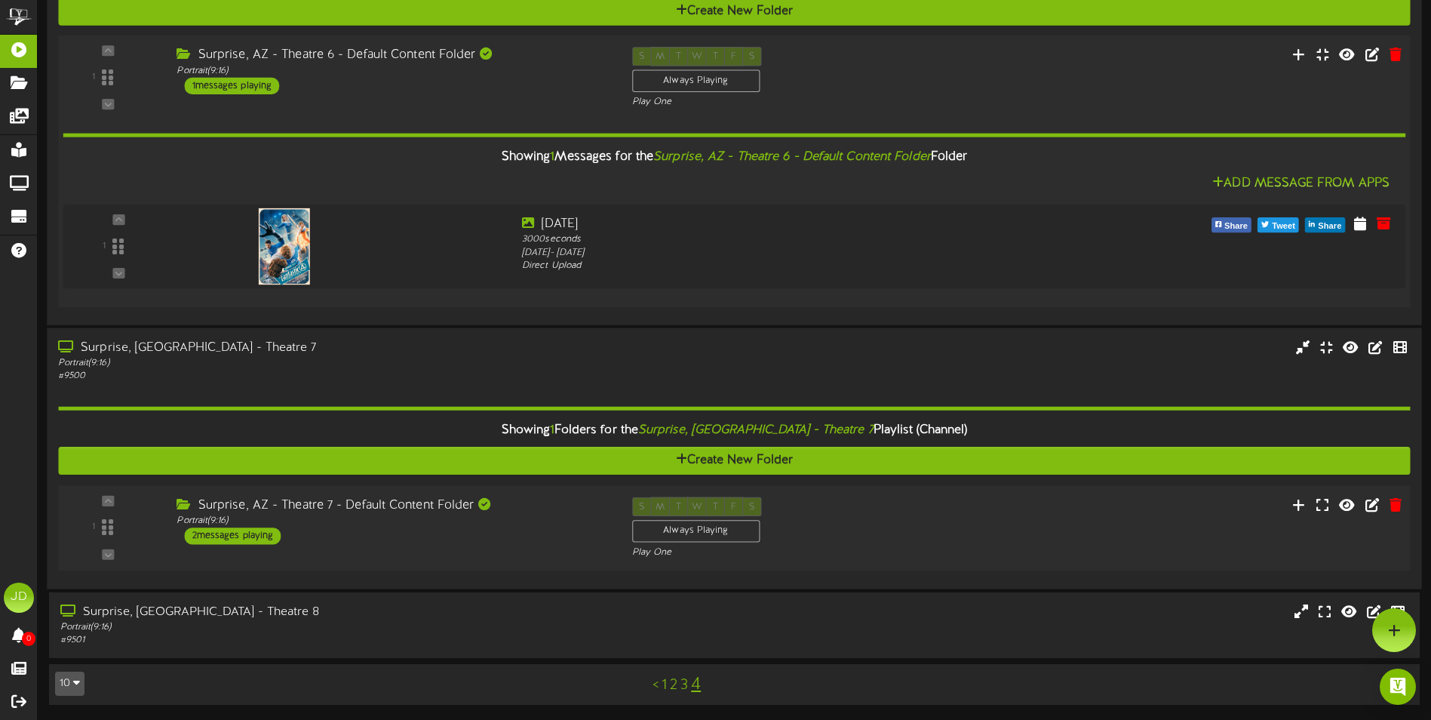
click at [540, 510] on div "Surprise, AZ - Theatre 7 - Default Content Folder" at bounding box center [392, 504] width 432 height 17
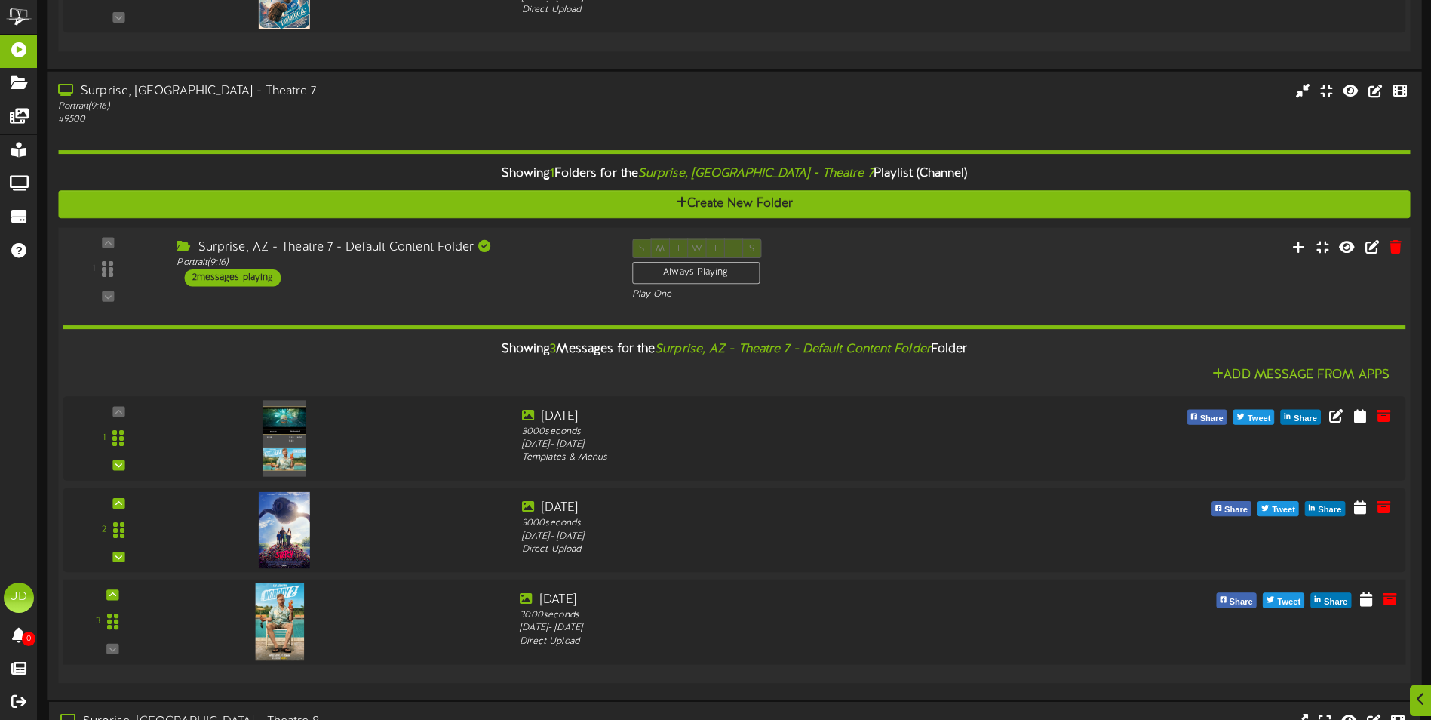
scroll to position [904, 0]
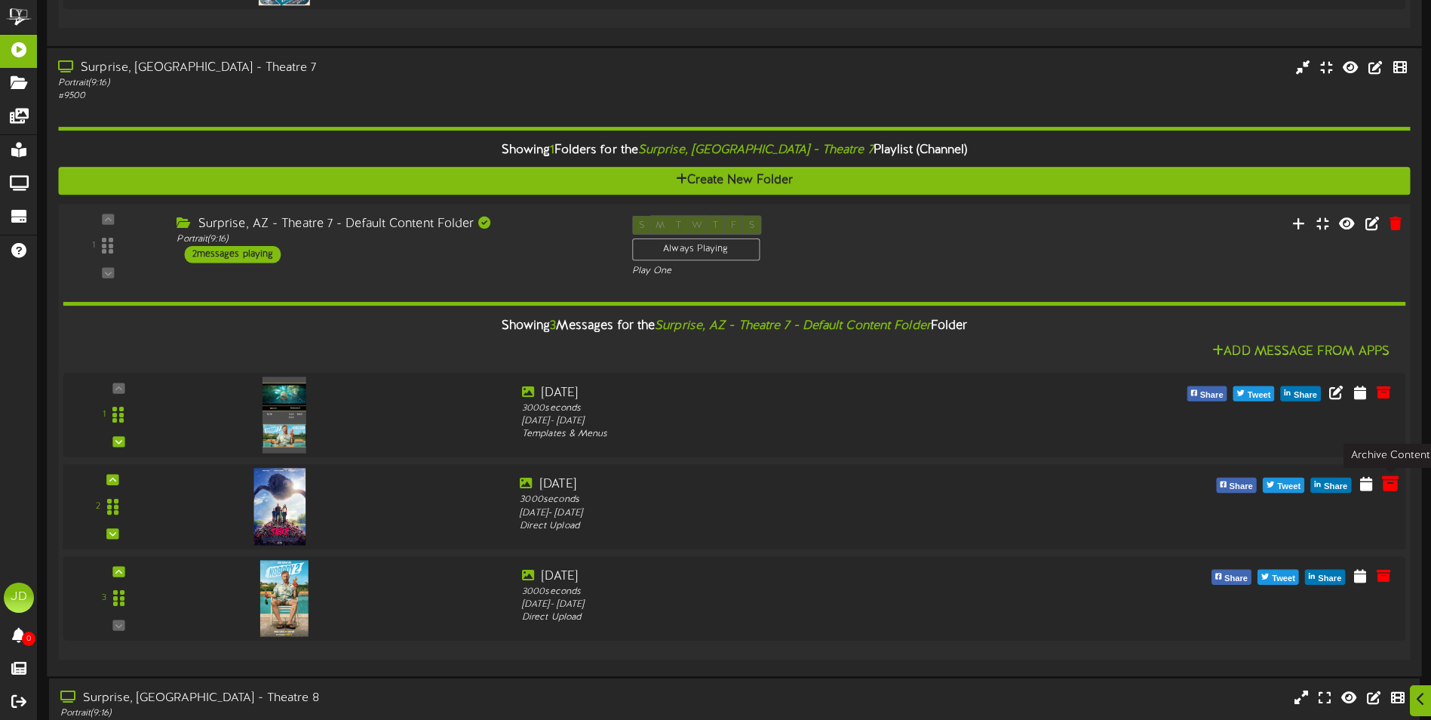
click at [1396, 483] on icon at bounding box center [1390, 482] width 17 height 17
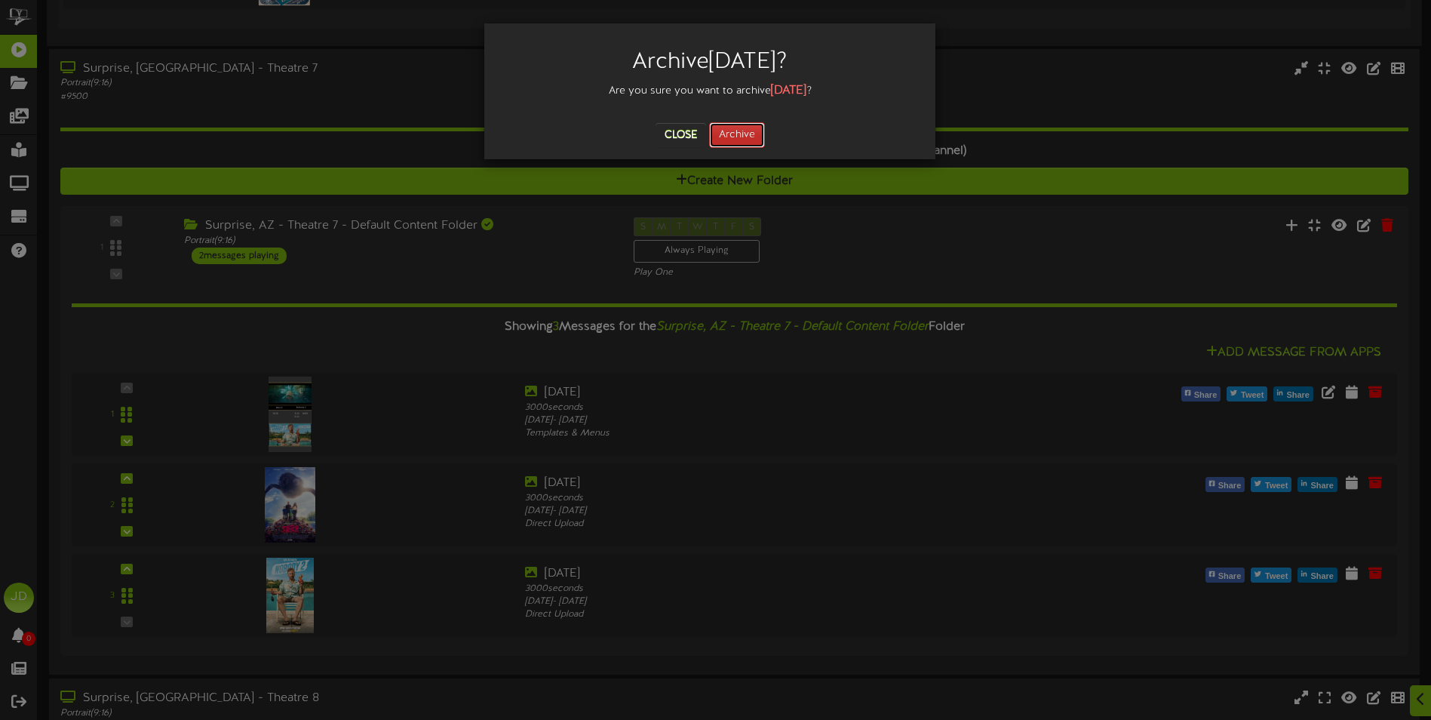
click at [735, 136] on button "Archive" at bounding box center [737, 135] width 56 height 26
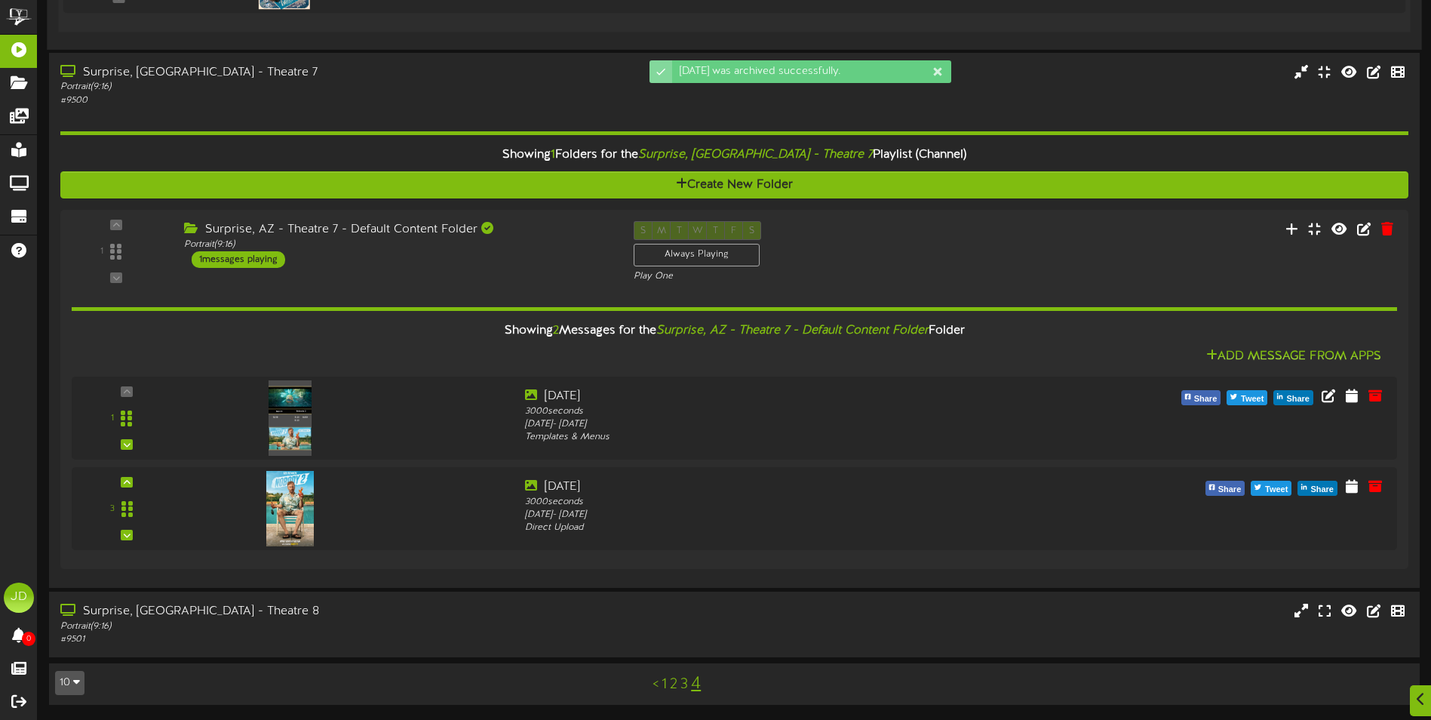
scroll to position [901, 0]
drag, startPoint x: 451, startPoint y: 640, endPoint x: 459, endPoint y: 625, distance: 16.9
click at [451, 638] on div "# 9501" at bounding box center [333, 639] width 550 height 13
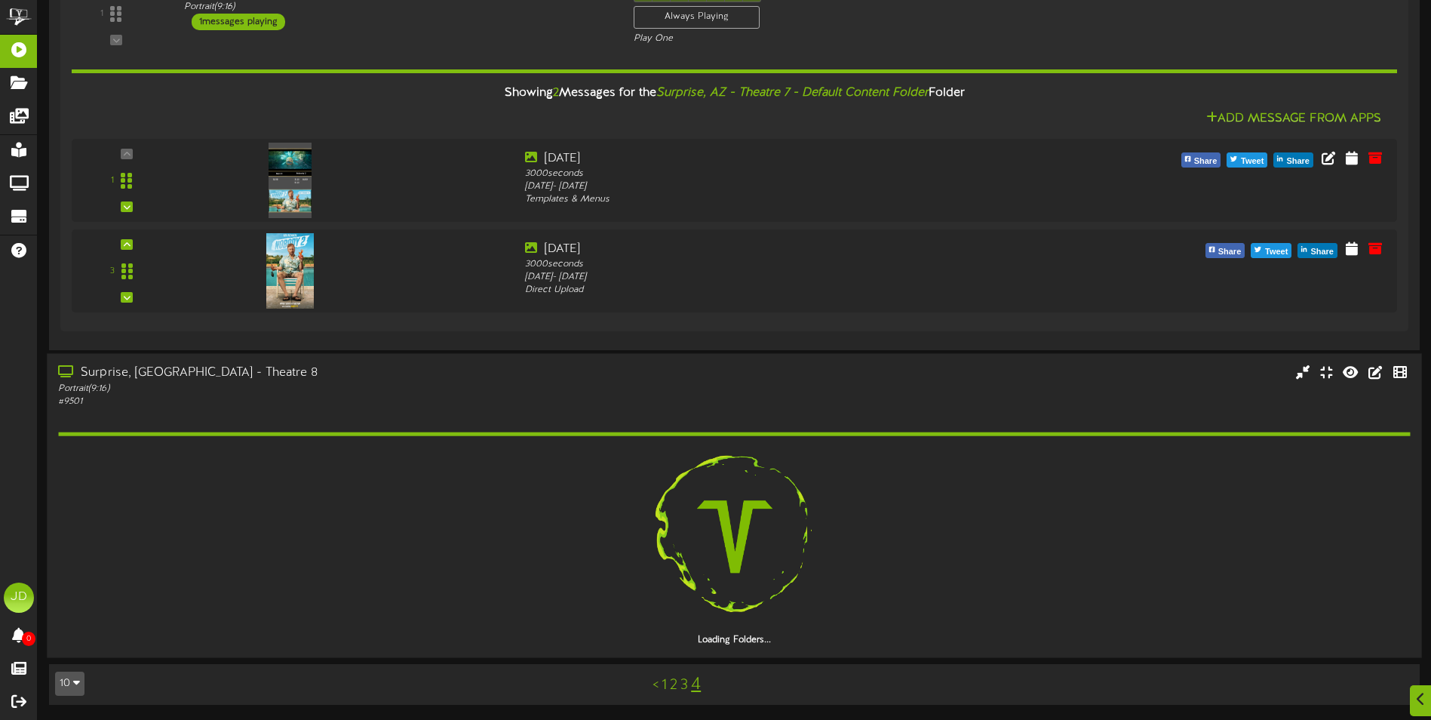
scroll to position [1095, 0]
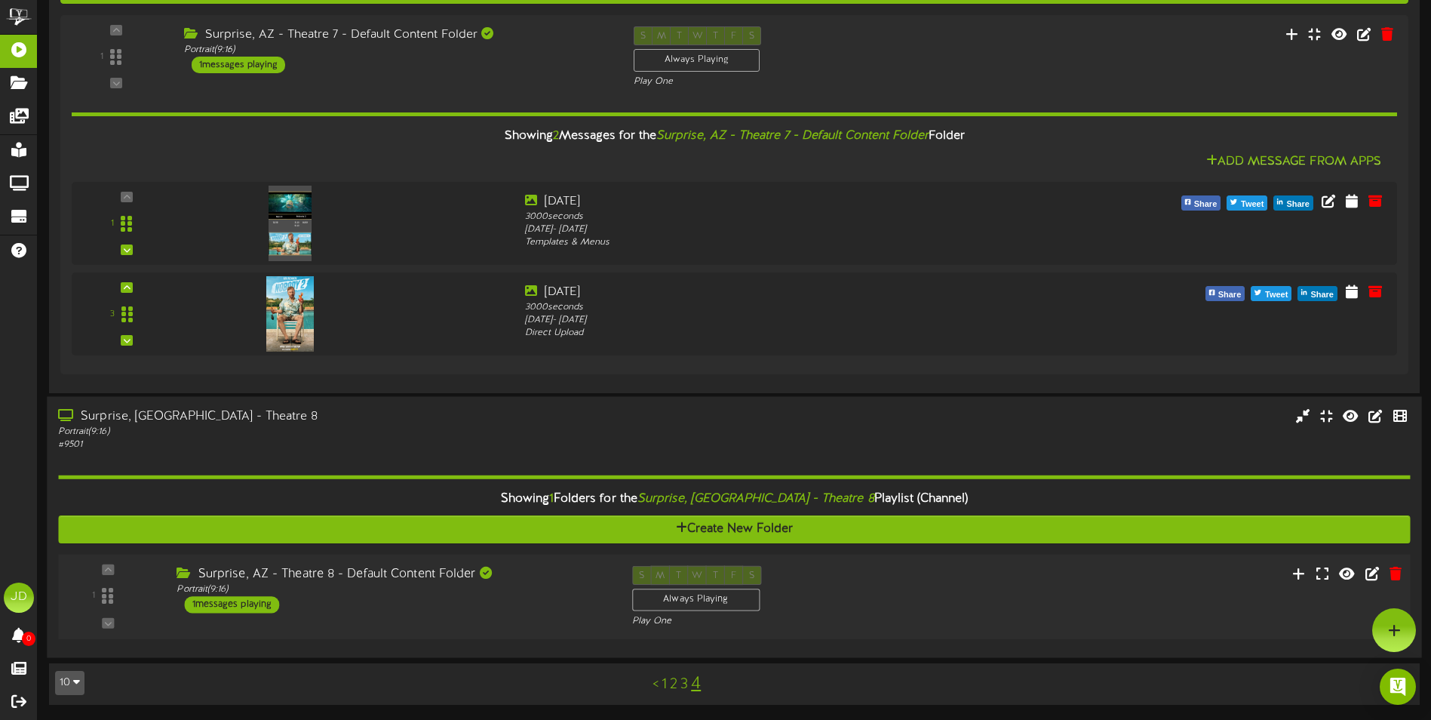
click at [566, 575] on div "Surprise, AZ - Theatre 8 - Default Content Folder" at bounding box center [392, 574] width 432 height 17
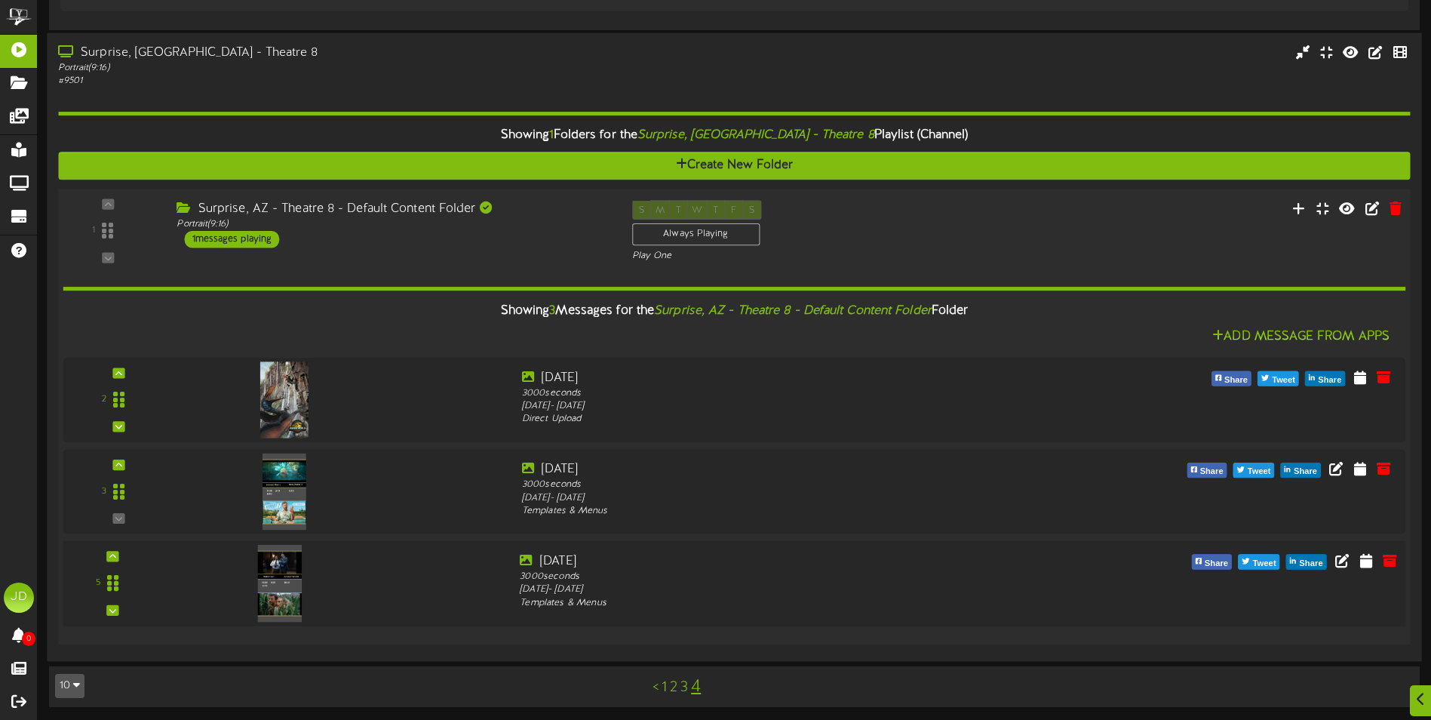
scroll to position [1460, 0]
